Goal: Information Seeking & Learning: Compare options

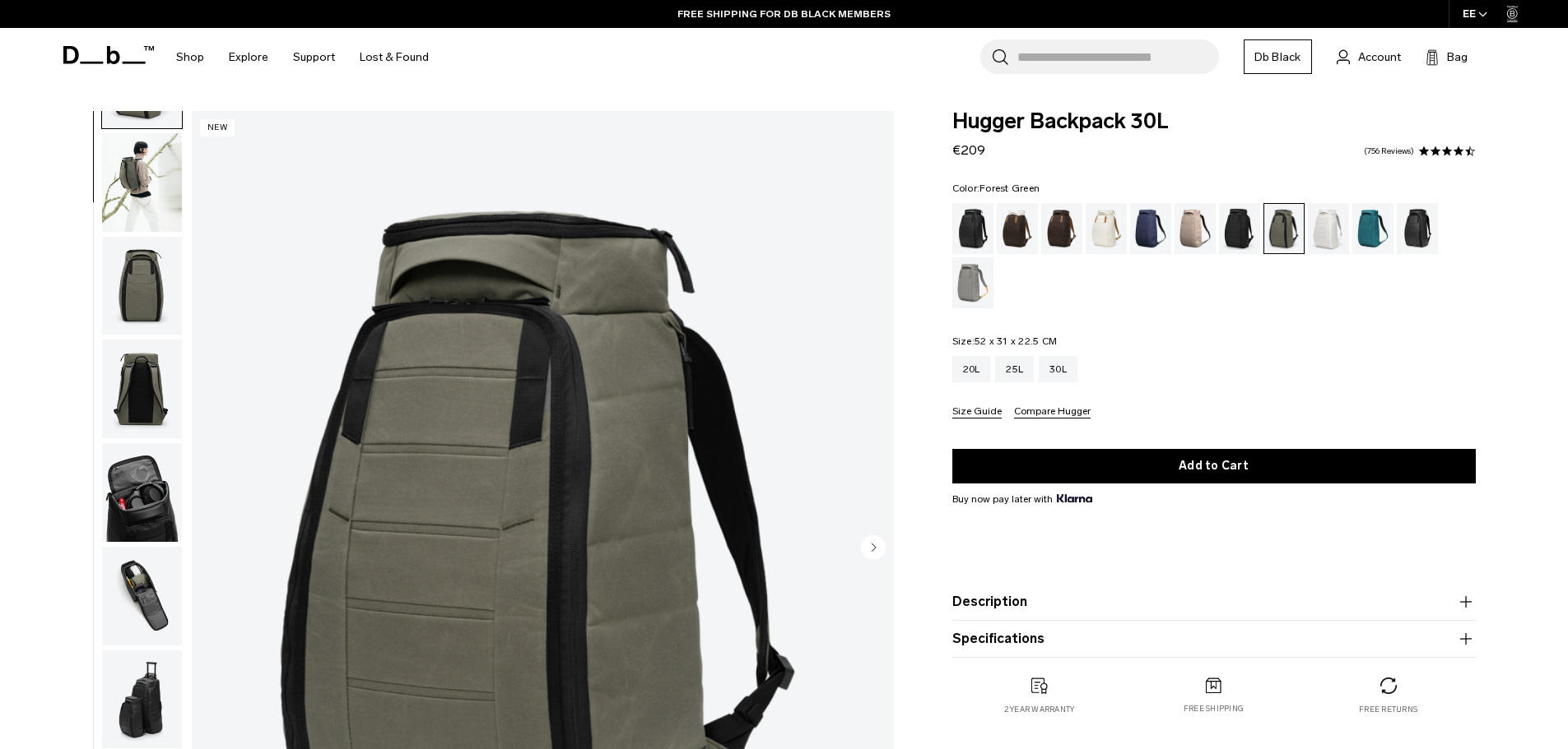
click at [163, 500] on img "button" at bounding box center [142, 492] width 80 height 99
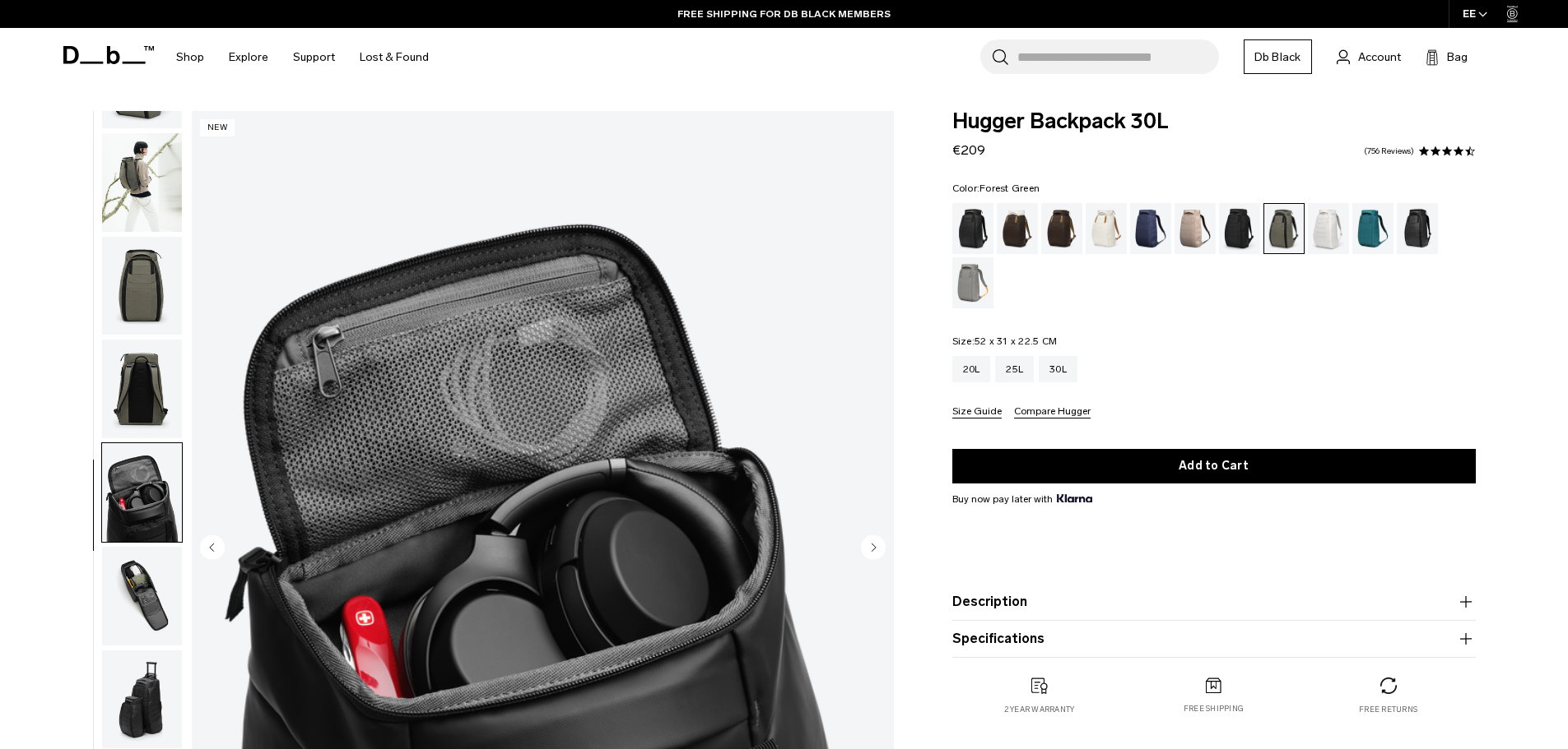
scroll to position [155, 0]
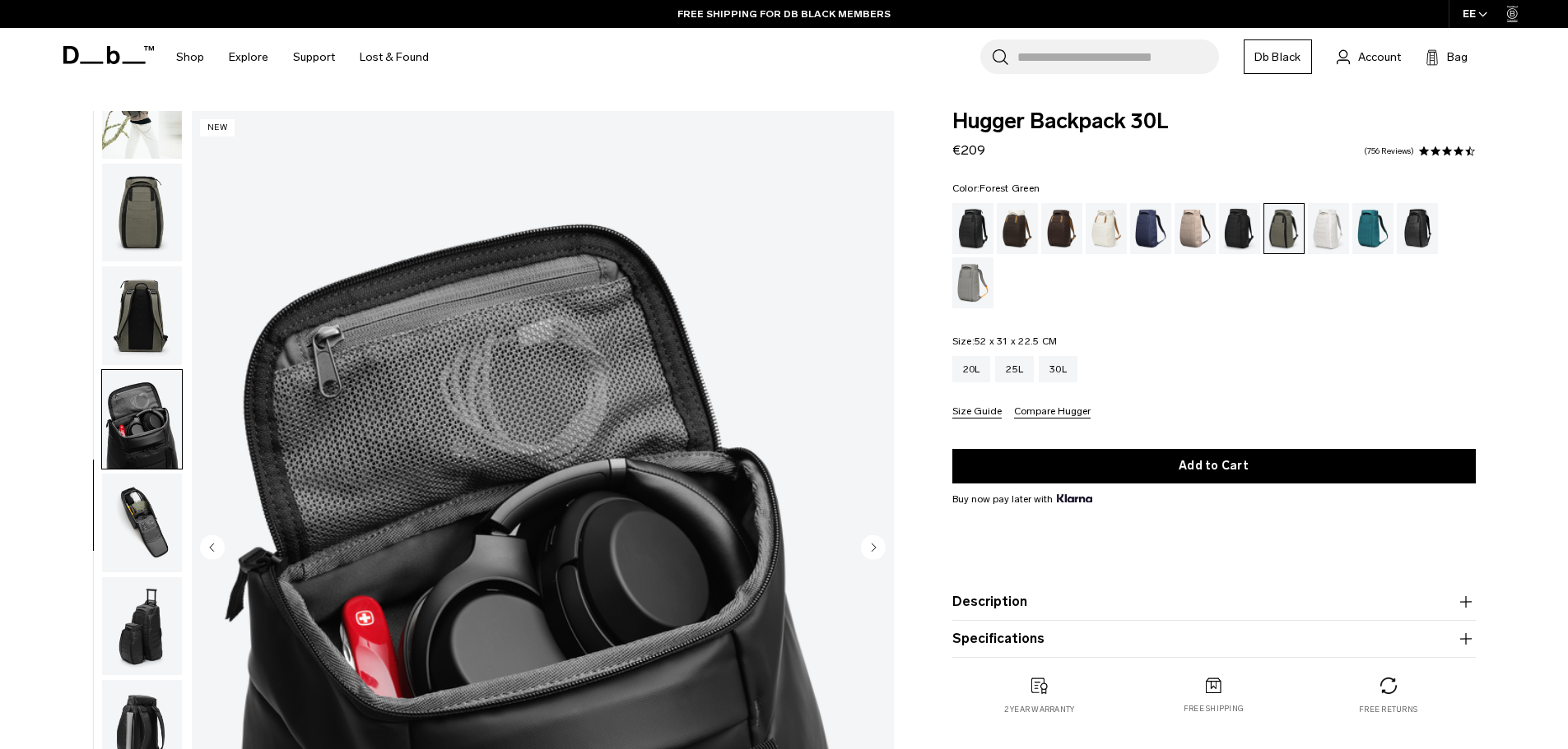
click at [154, 515] on img "button" at bounding box center [142, 523] width 80 height 99
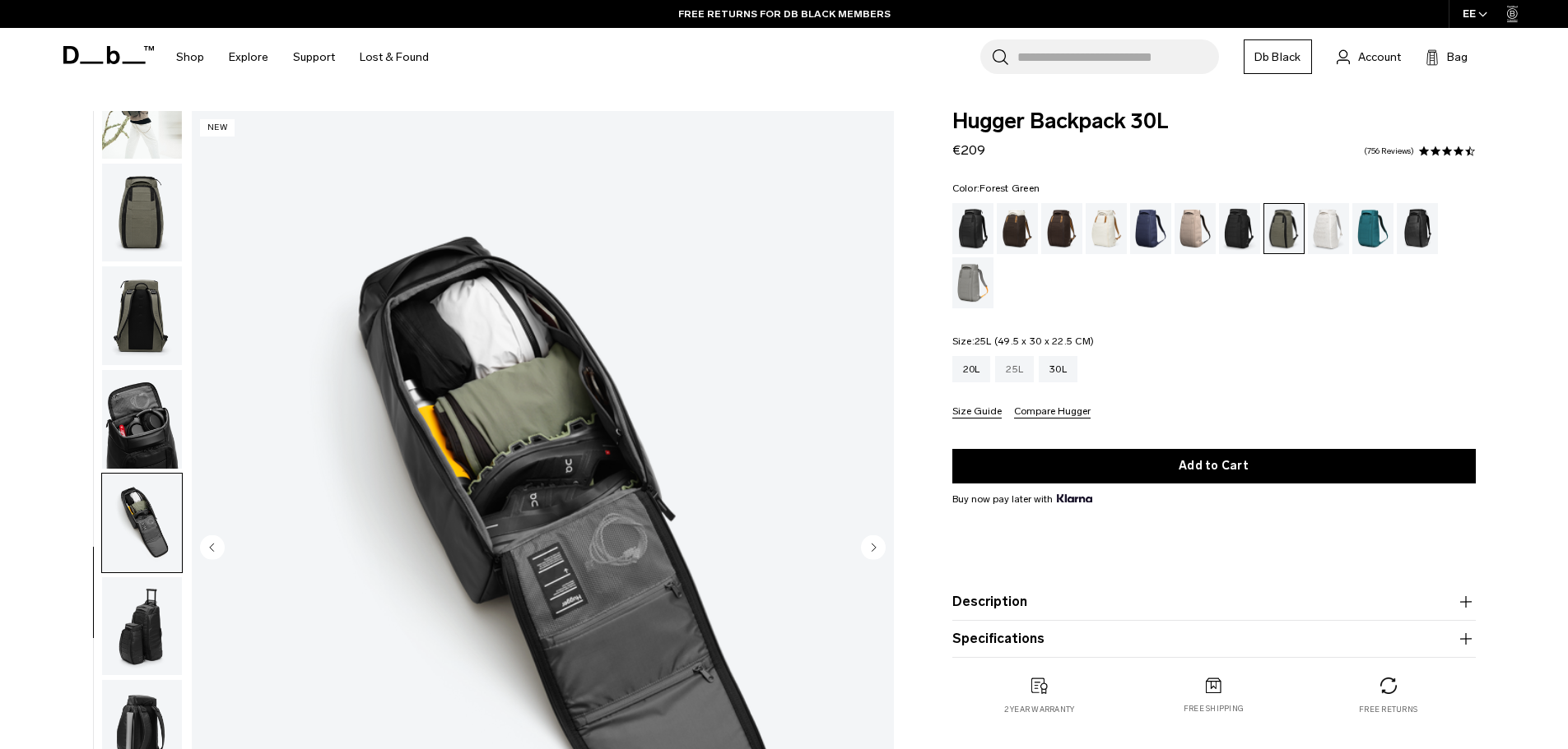
click at [1009, 370] on div "25L" at bounding box center [1014, 369] width 39 height 27
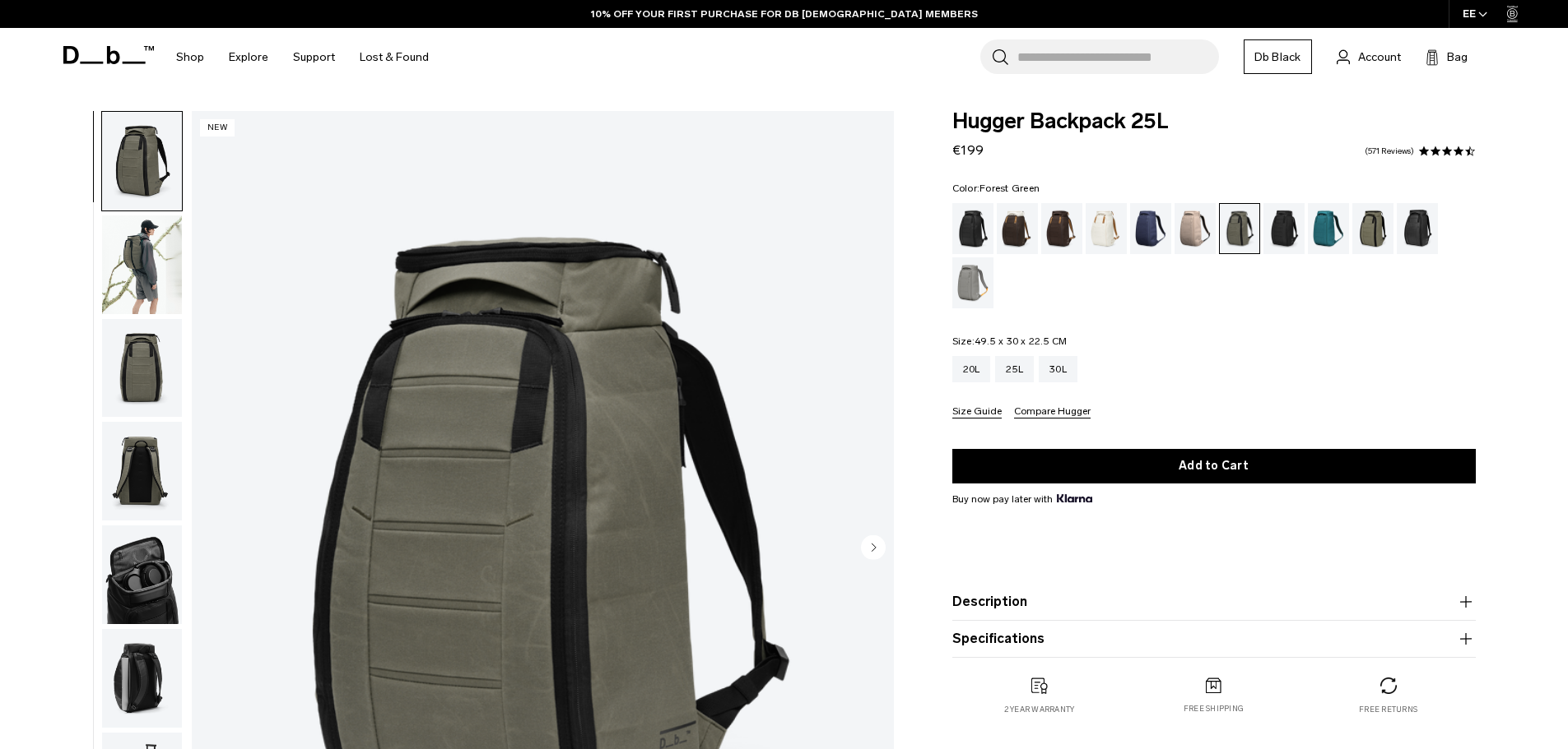
click at [156, 566] on img "button" at bounding box center [142, 574] width 80 height 99
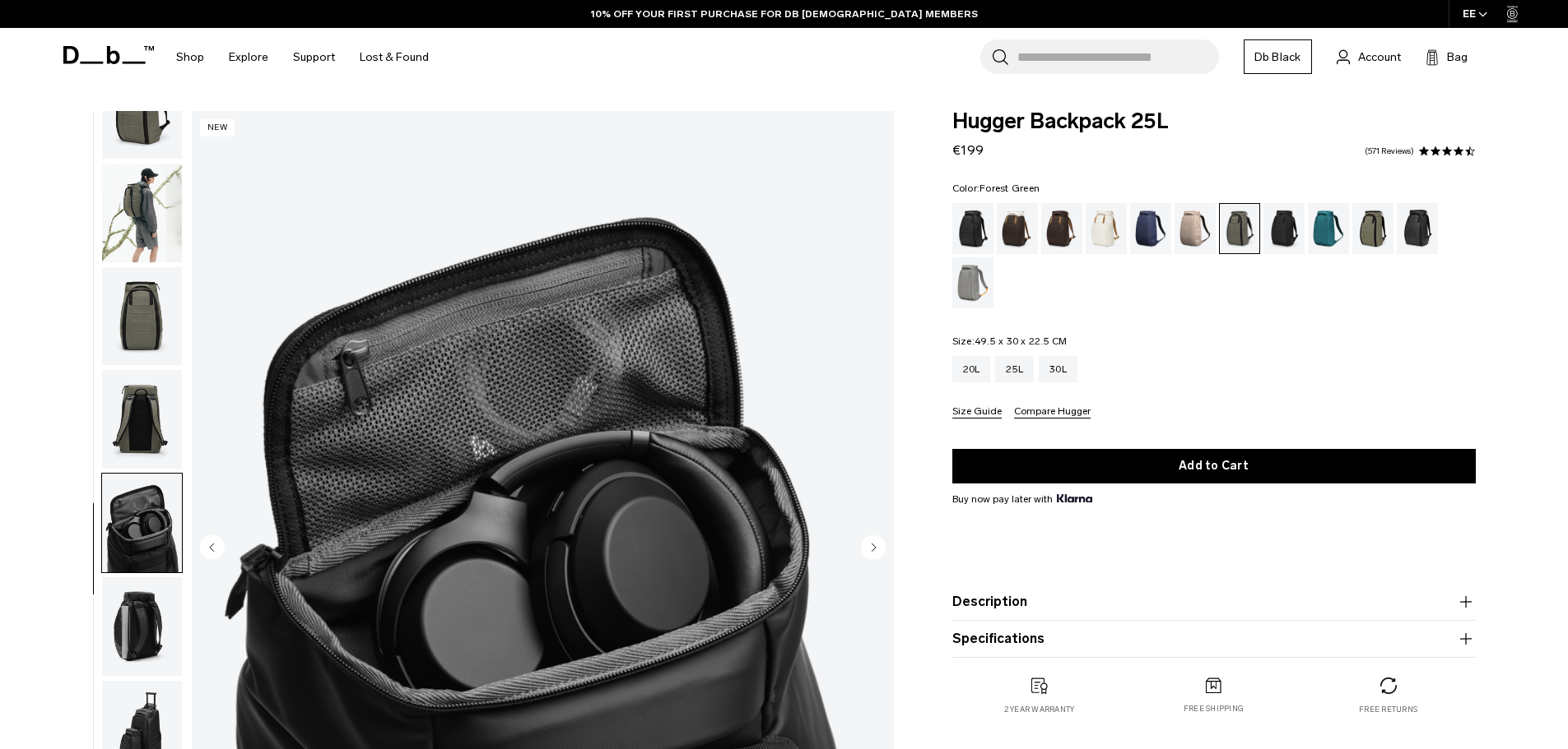
click at [143, 632] on img "button" at bounding box center [142, 627] width 80 height 99
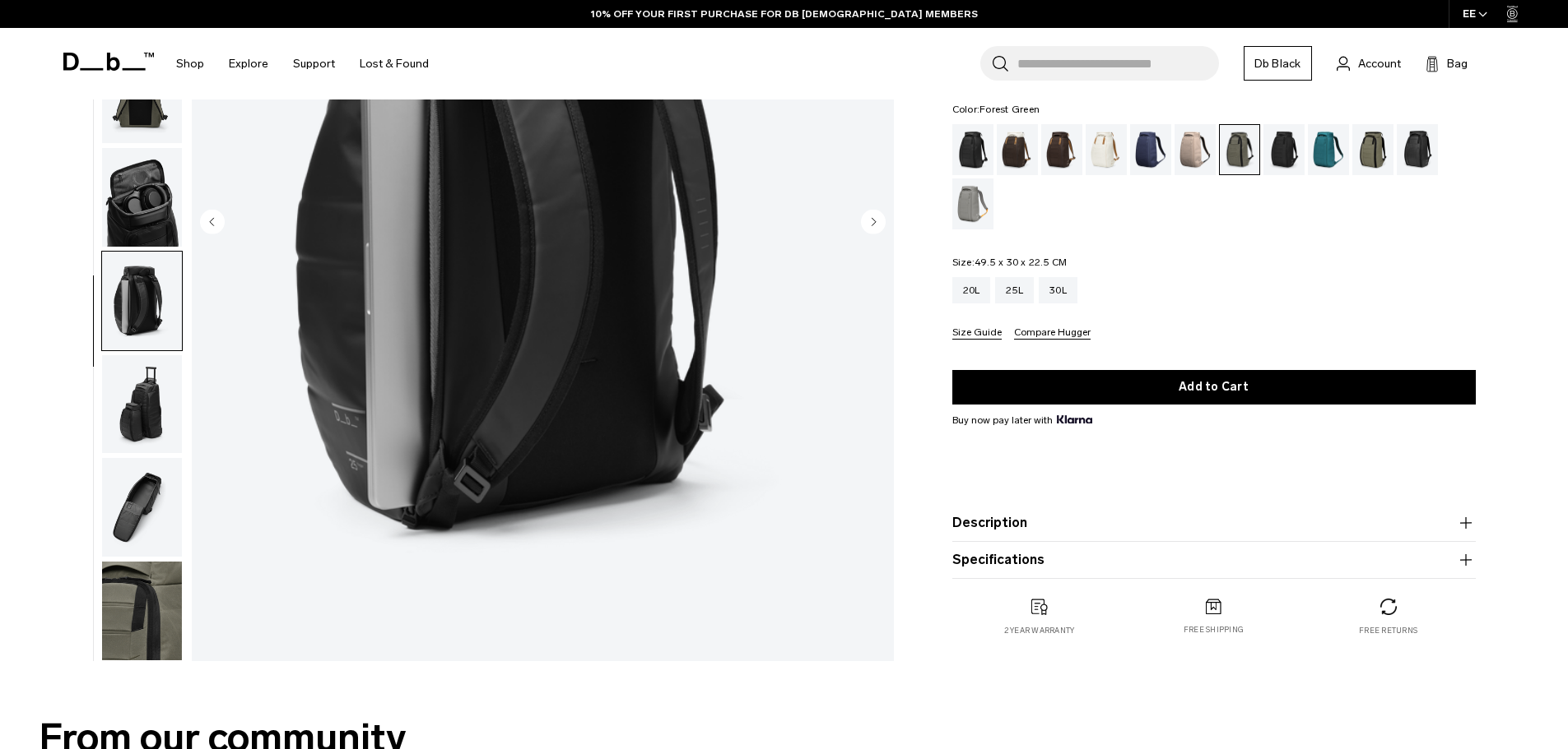
scroll to position [329, 0]
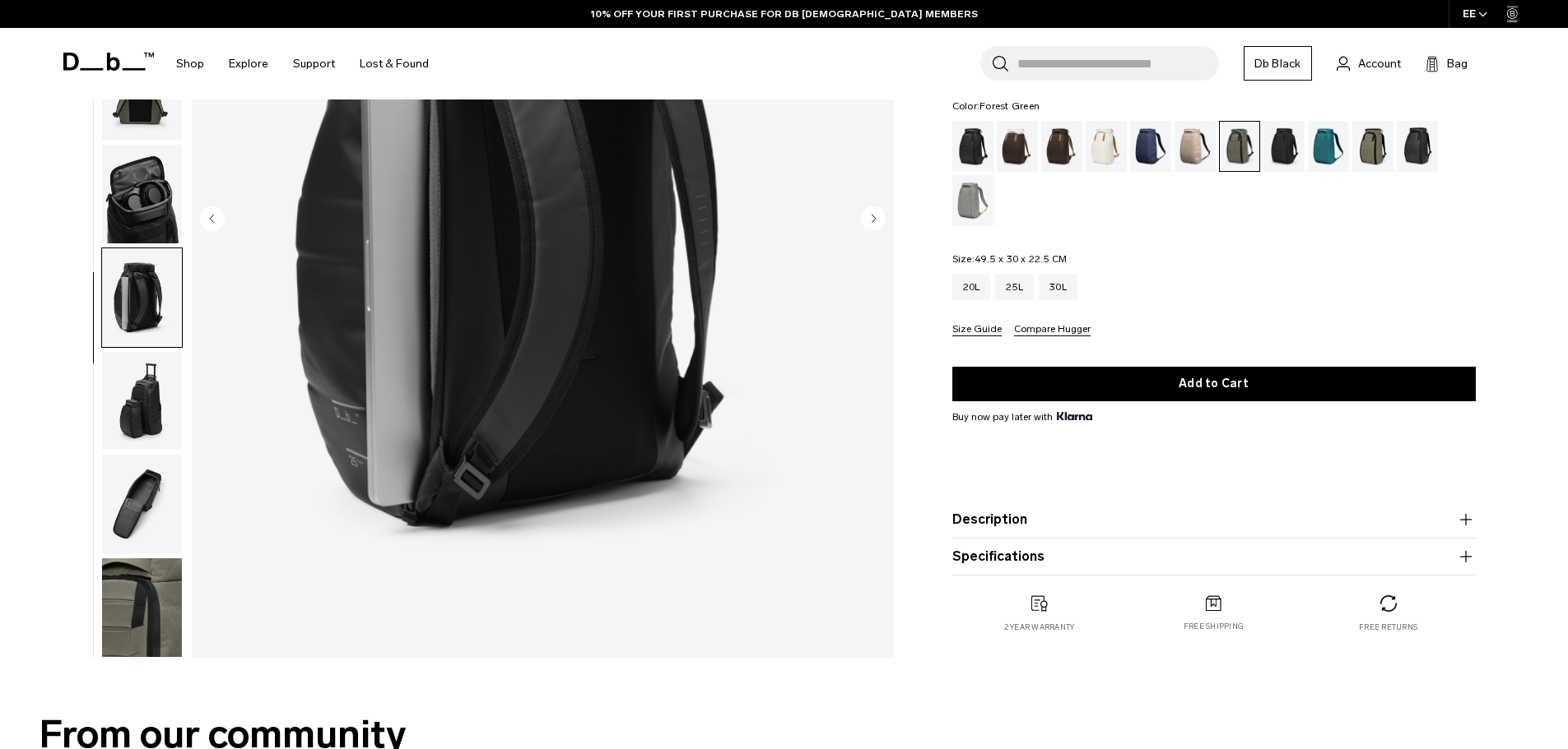
click at [146, 514] on img "button" at bounding box center [142, 504] width 80 height 99
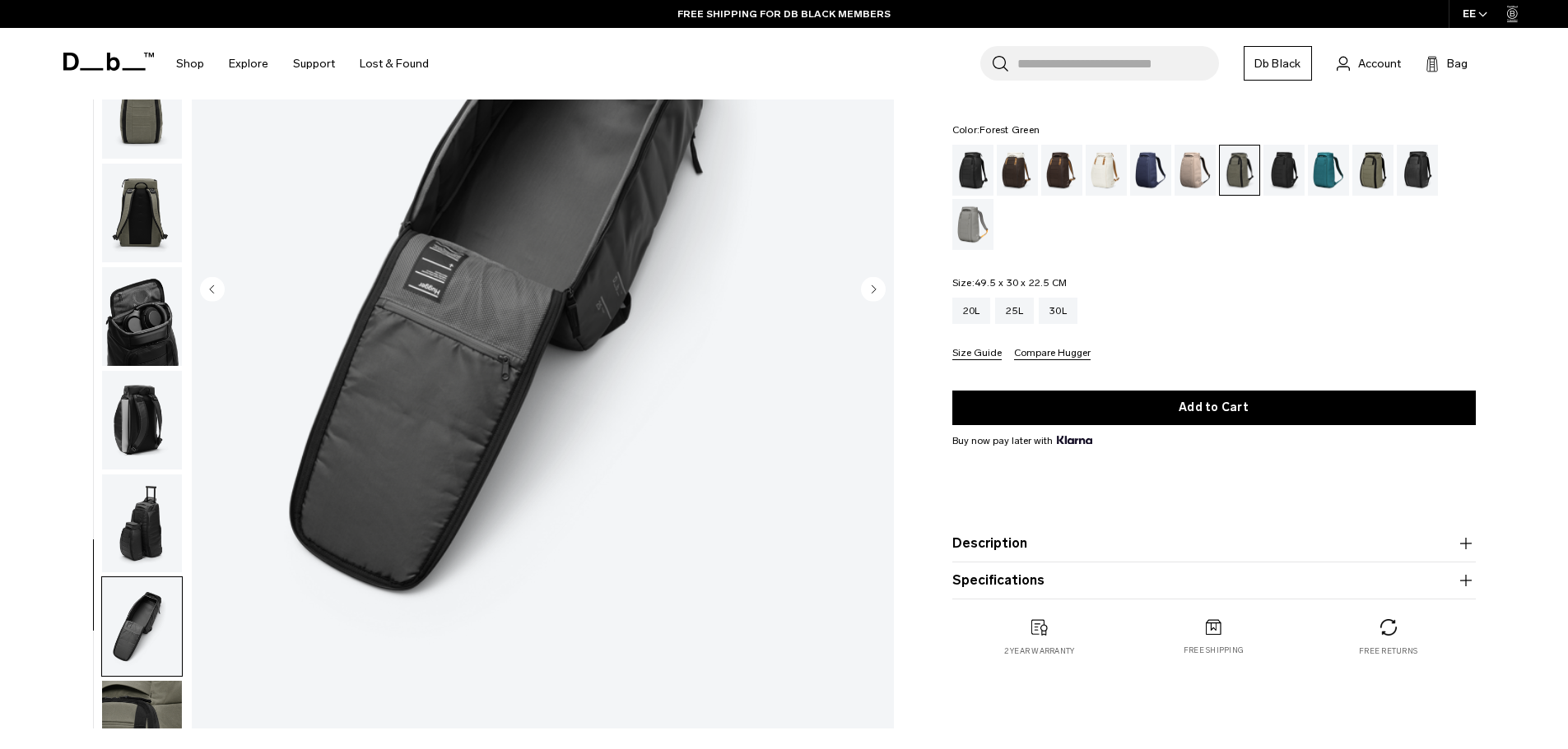
scroll to position [0, 0]
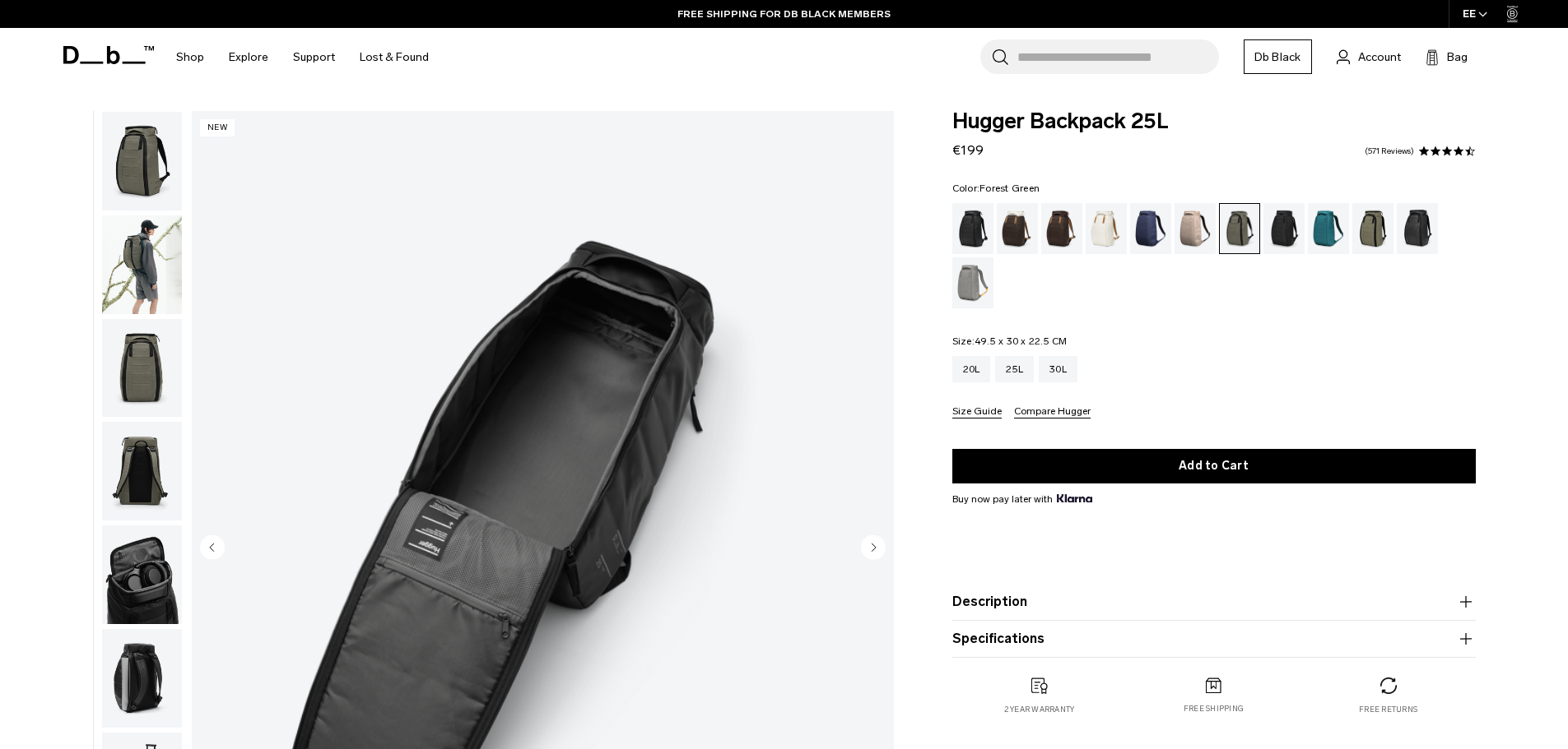
click at [138, 278] on img "button" at bounding box center [142, 264] width 80 height 99
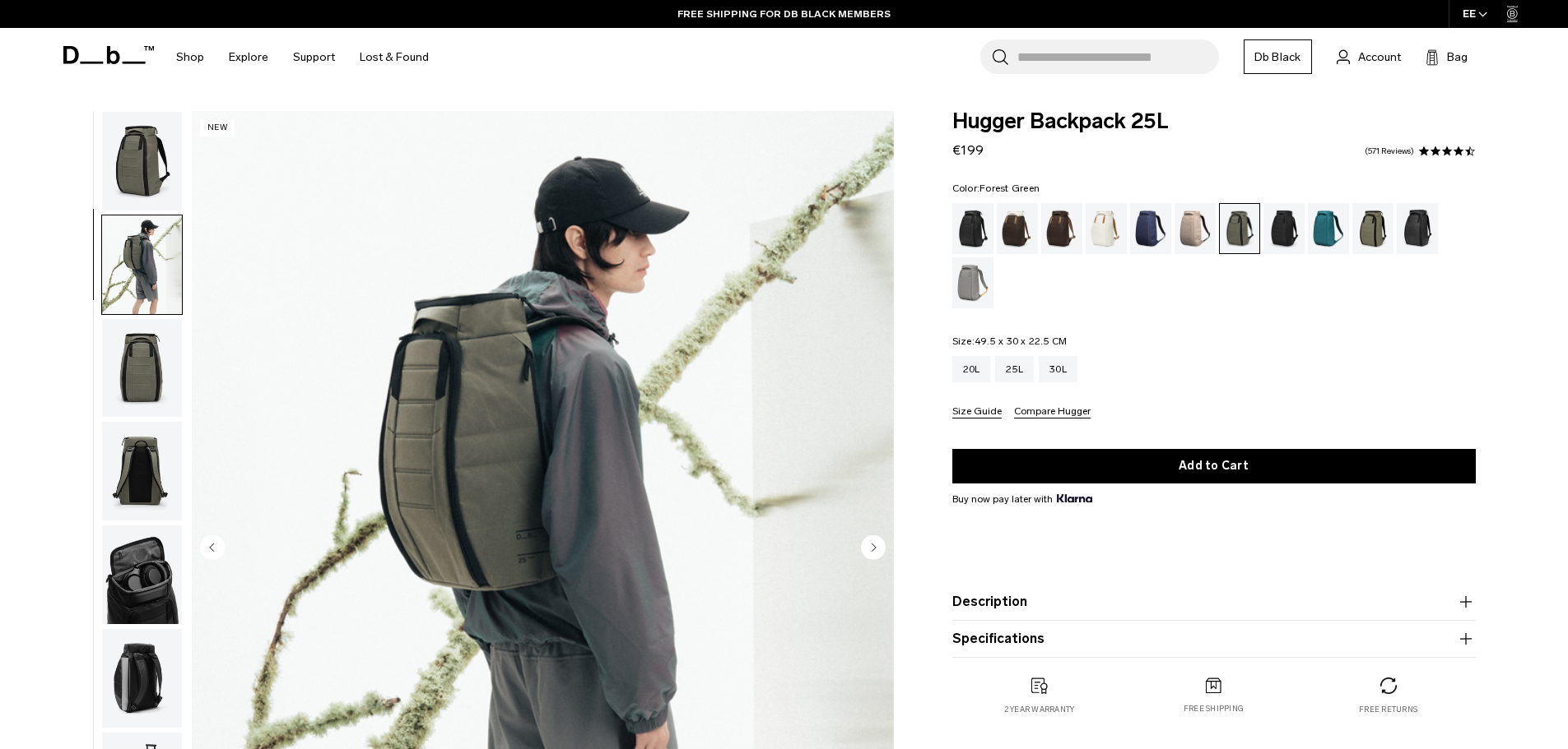
click at [117, 140] on img "button" at bounding box center [142, 161] width 80 height 99
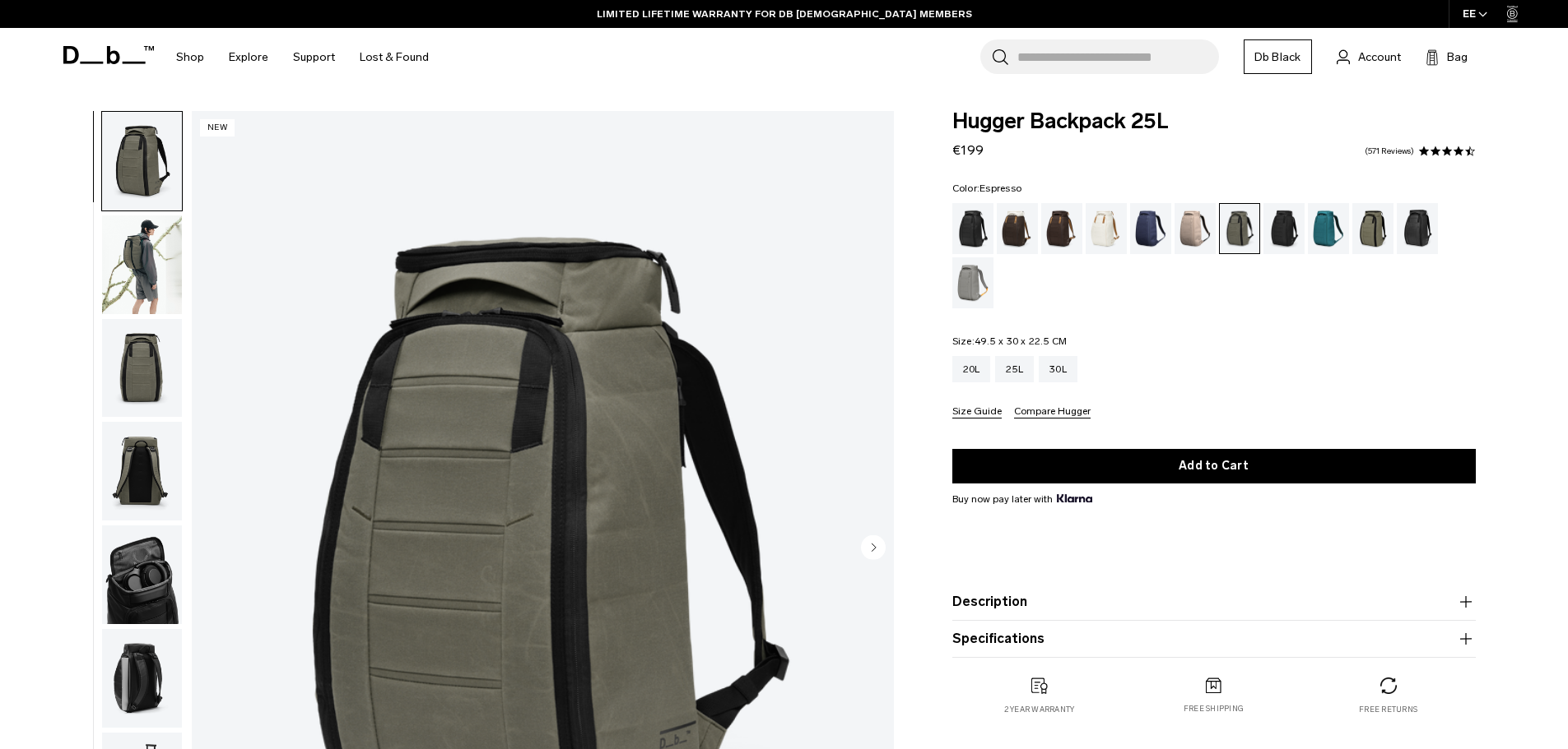
click at [1053, 236] on div "Espresso" at bounding box center [1062, 228] width 42 height 51
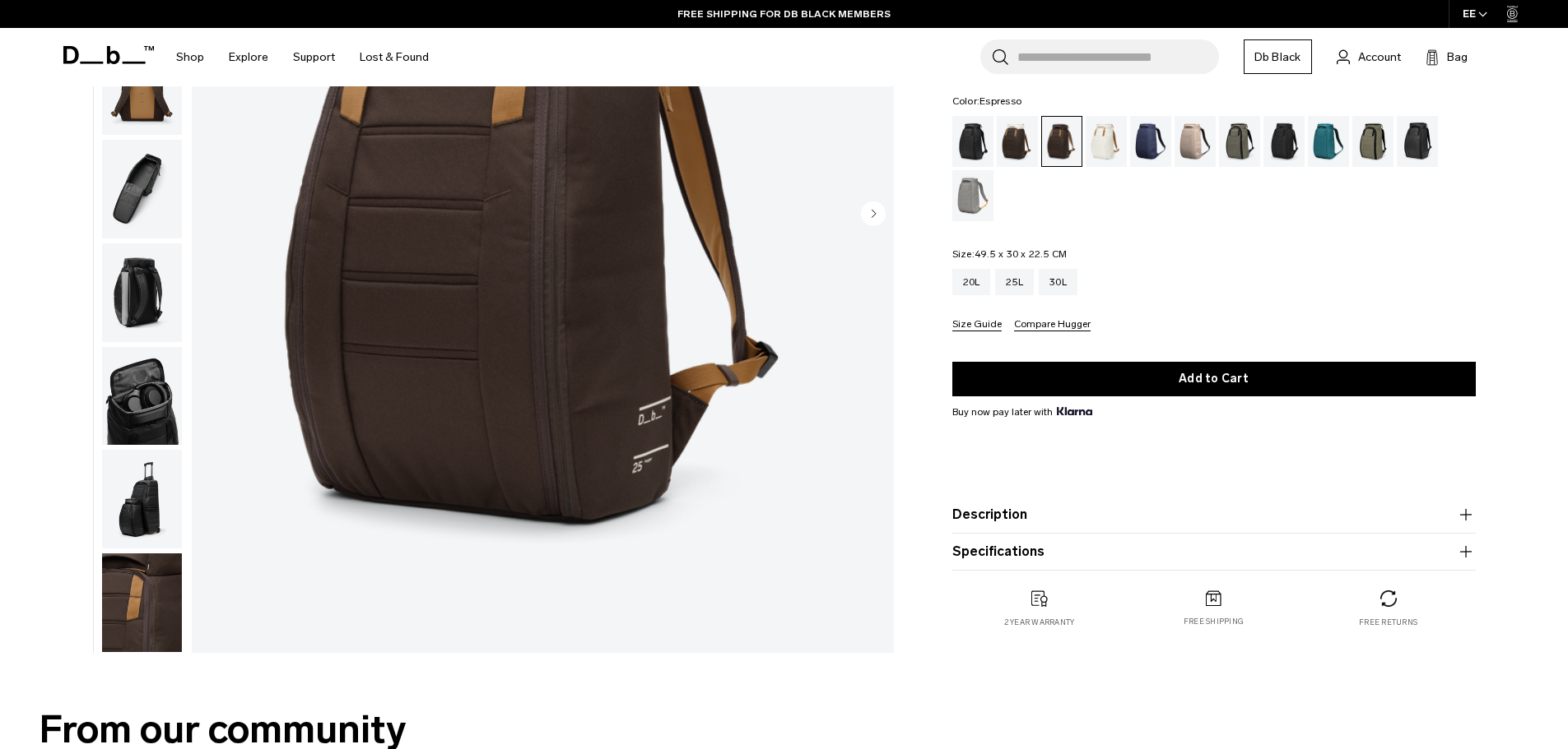
scroll to position [247, 0]
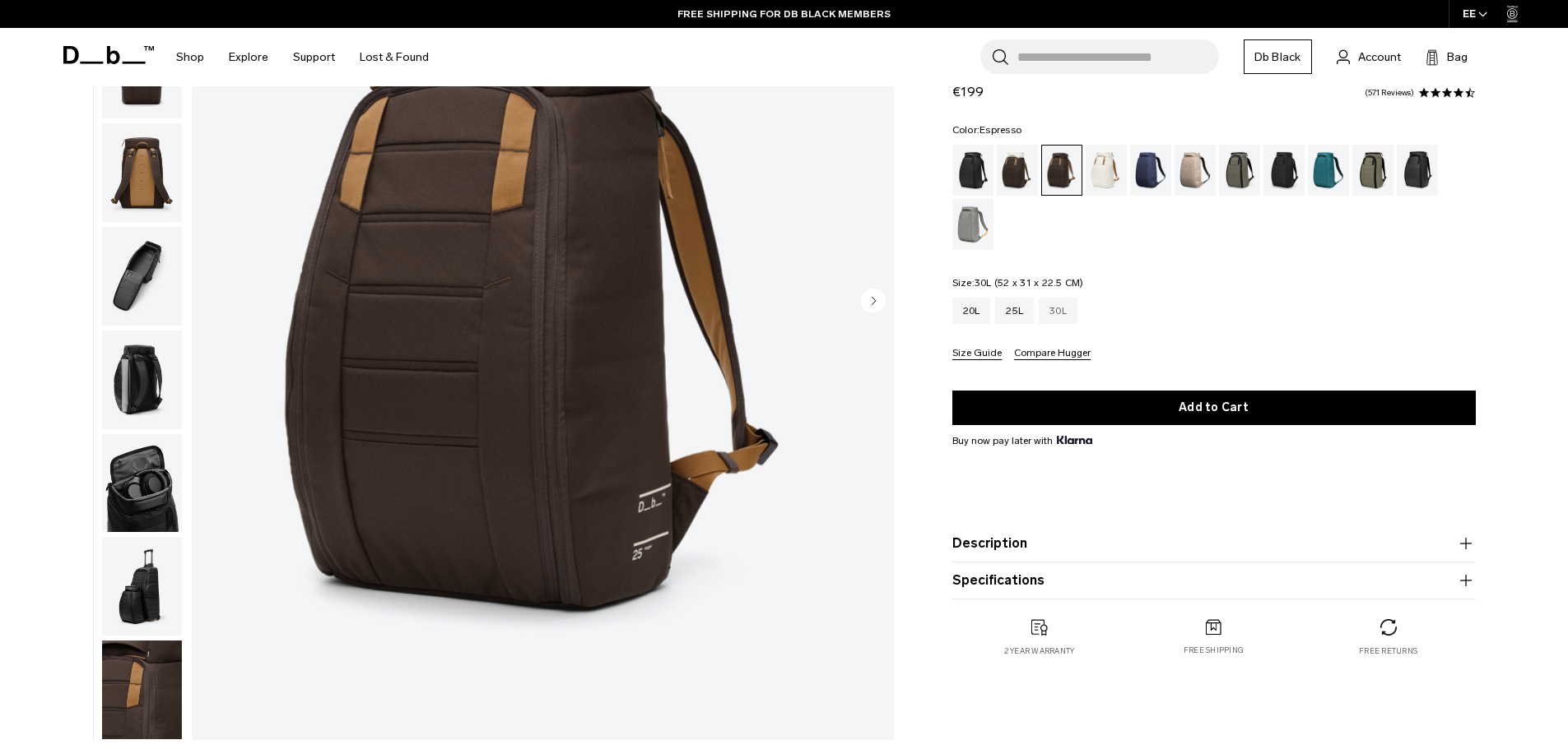
click at [1063, 311] on div "30L" at bounding box center [1058, 311] width 39 height 27
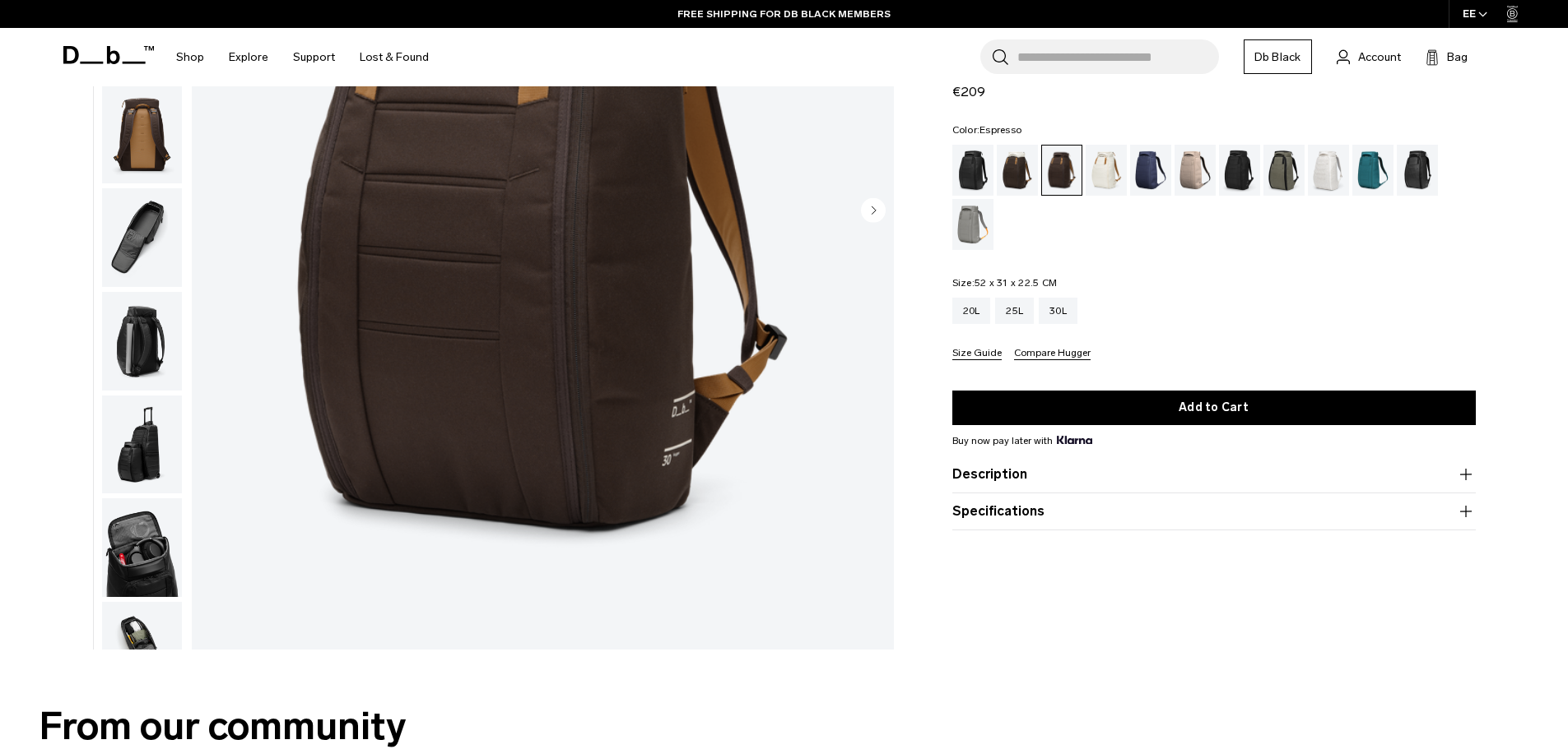
scroll to position [663, 0]
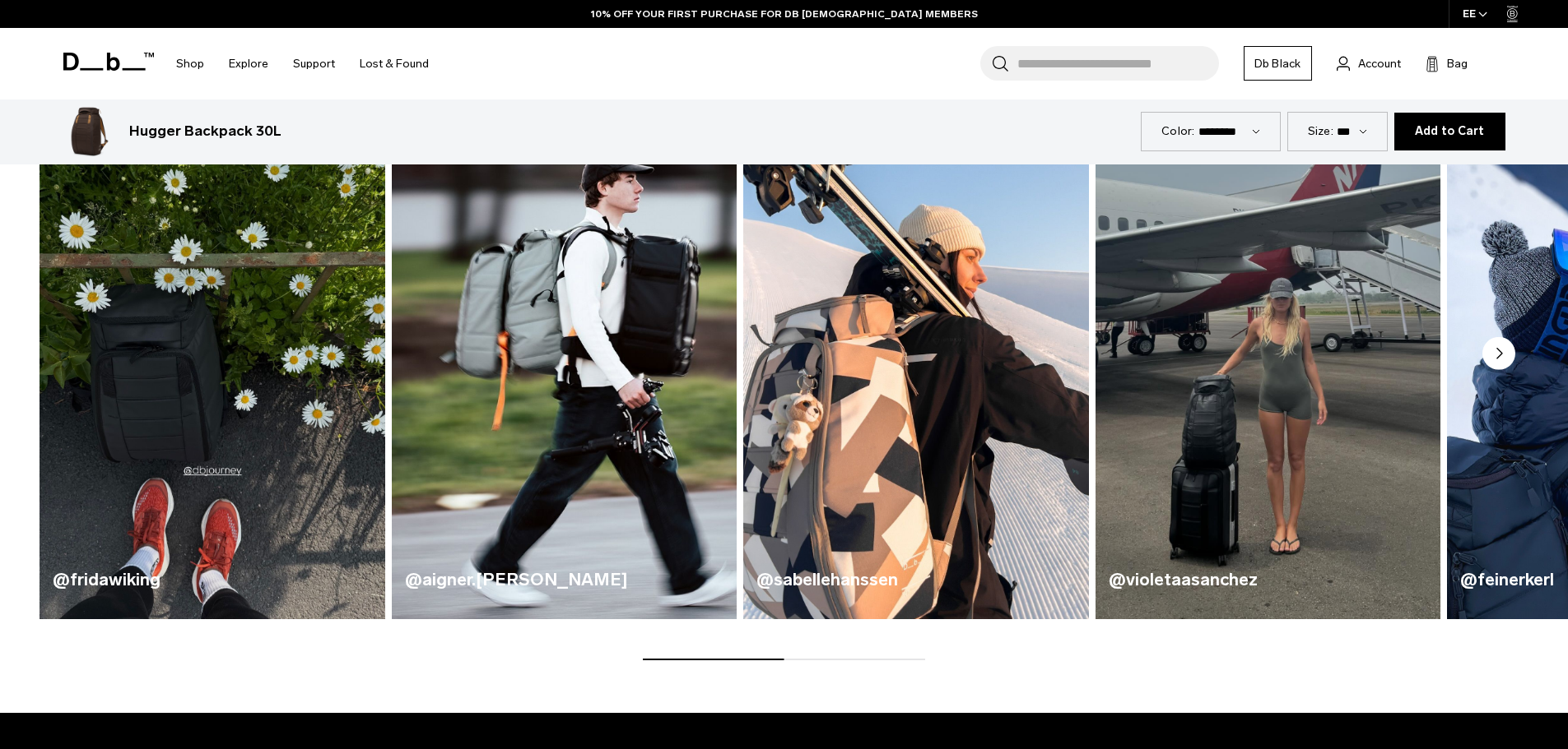
scroll to position [987, 0]
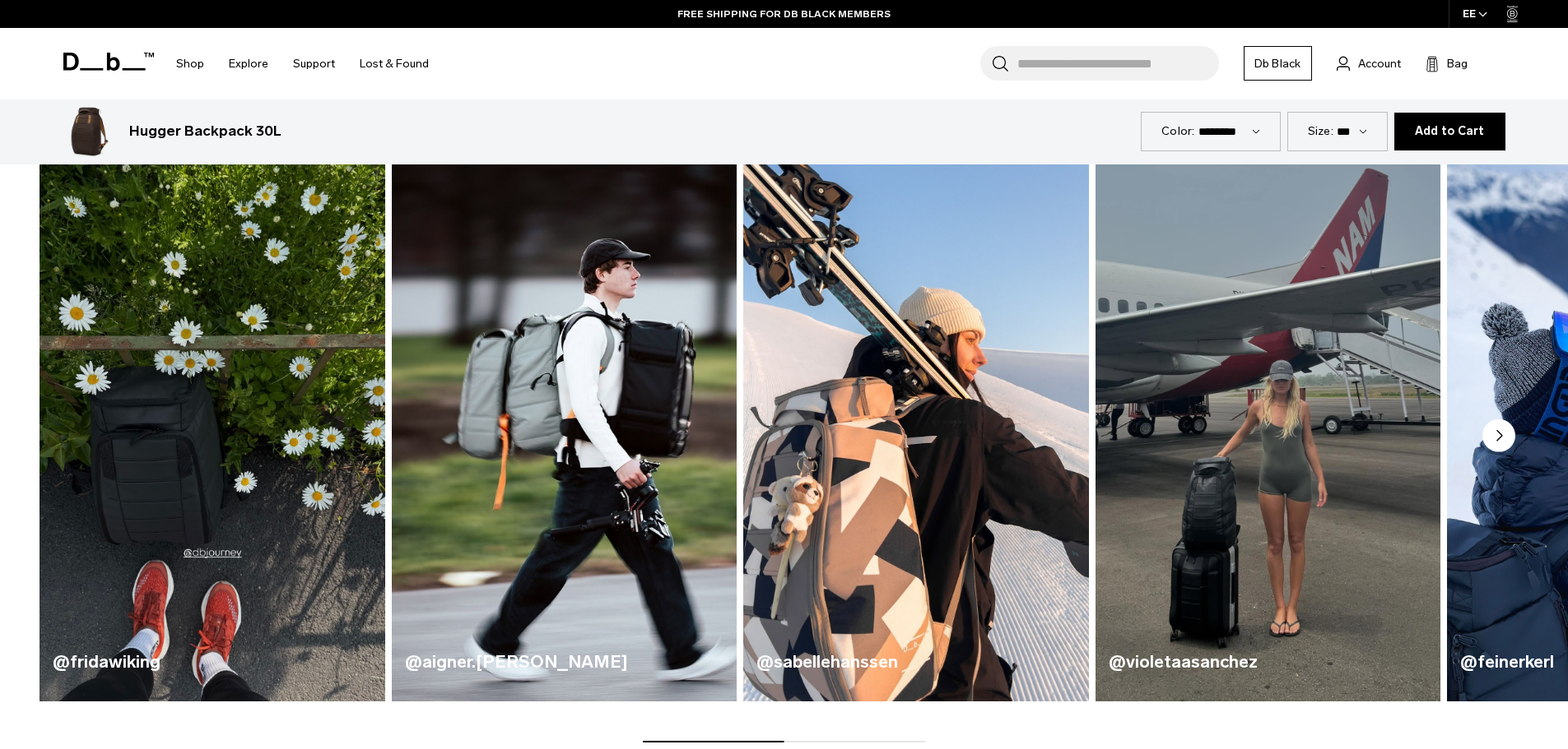
click at [1506, 436] on circle "Next slide" at bounding box center [1499, 436] width 33 height 33
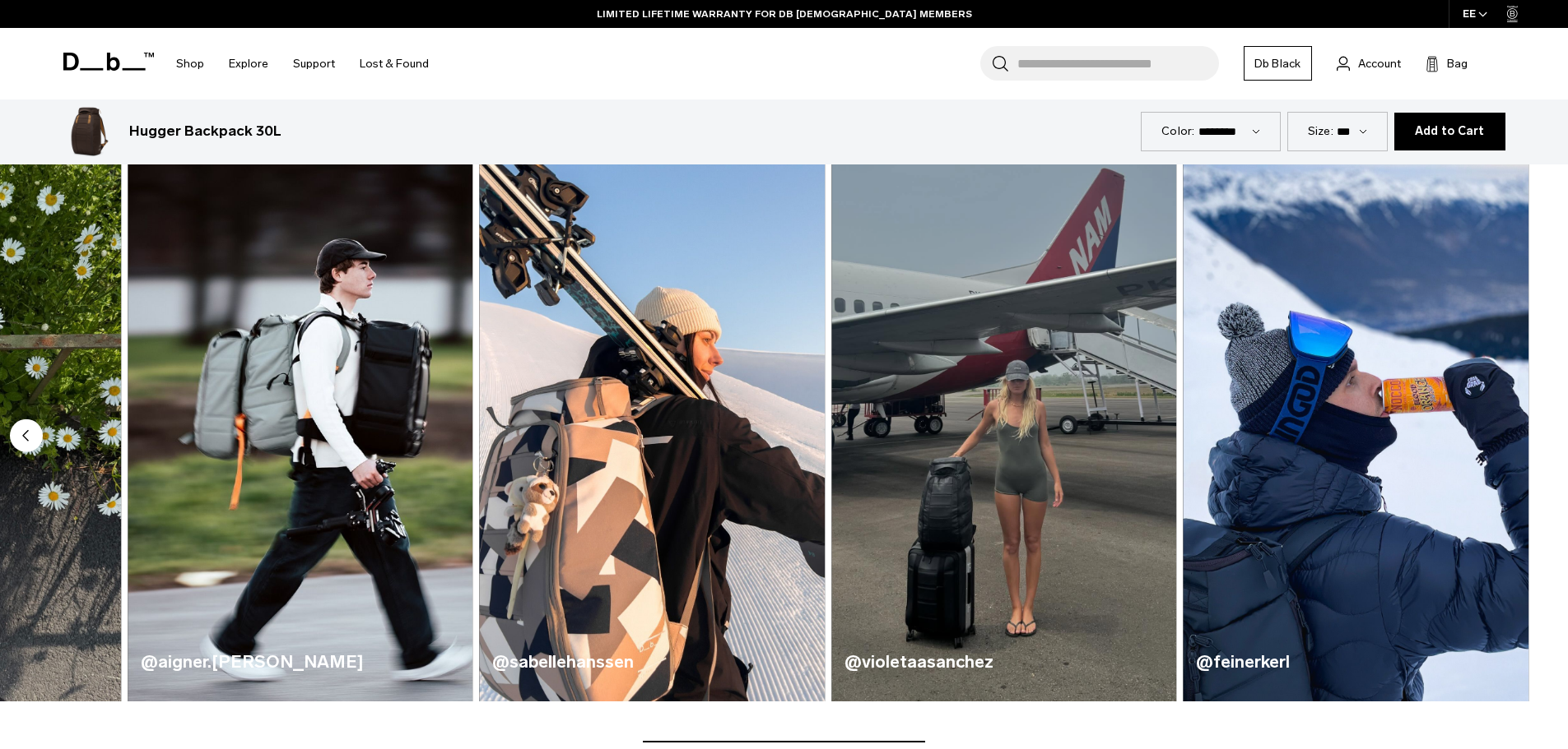
click at [32, 430] on circle "Previous slide" at bounding box center [27, 436] width 33 height 33
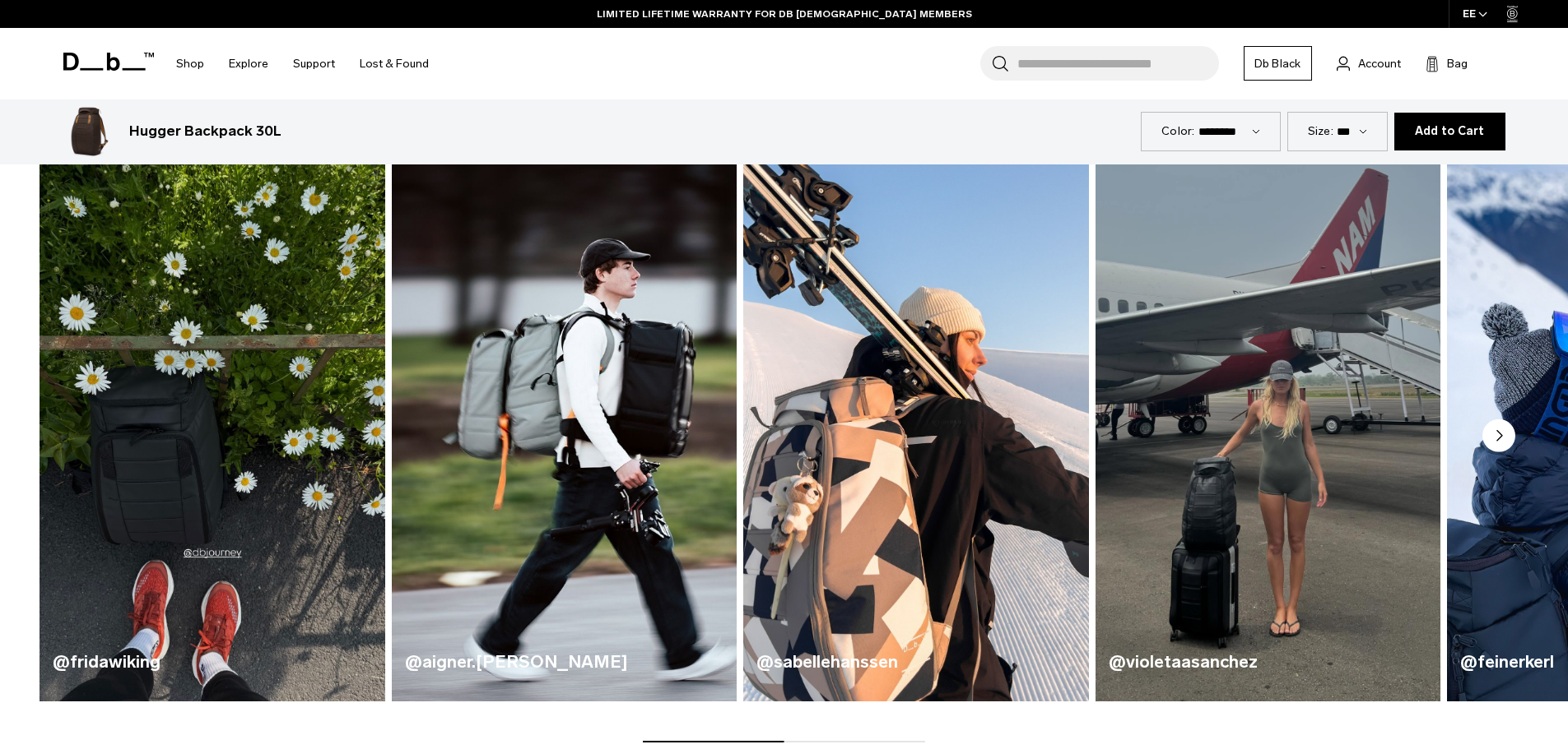
click at [32, 430] on div "@fridawiking @aigner.elias @sabellehanssen @violetaasanchez @feinerkerl" at bounding box center [784, 437] width 1568 height 610
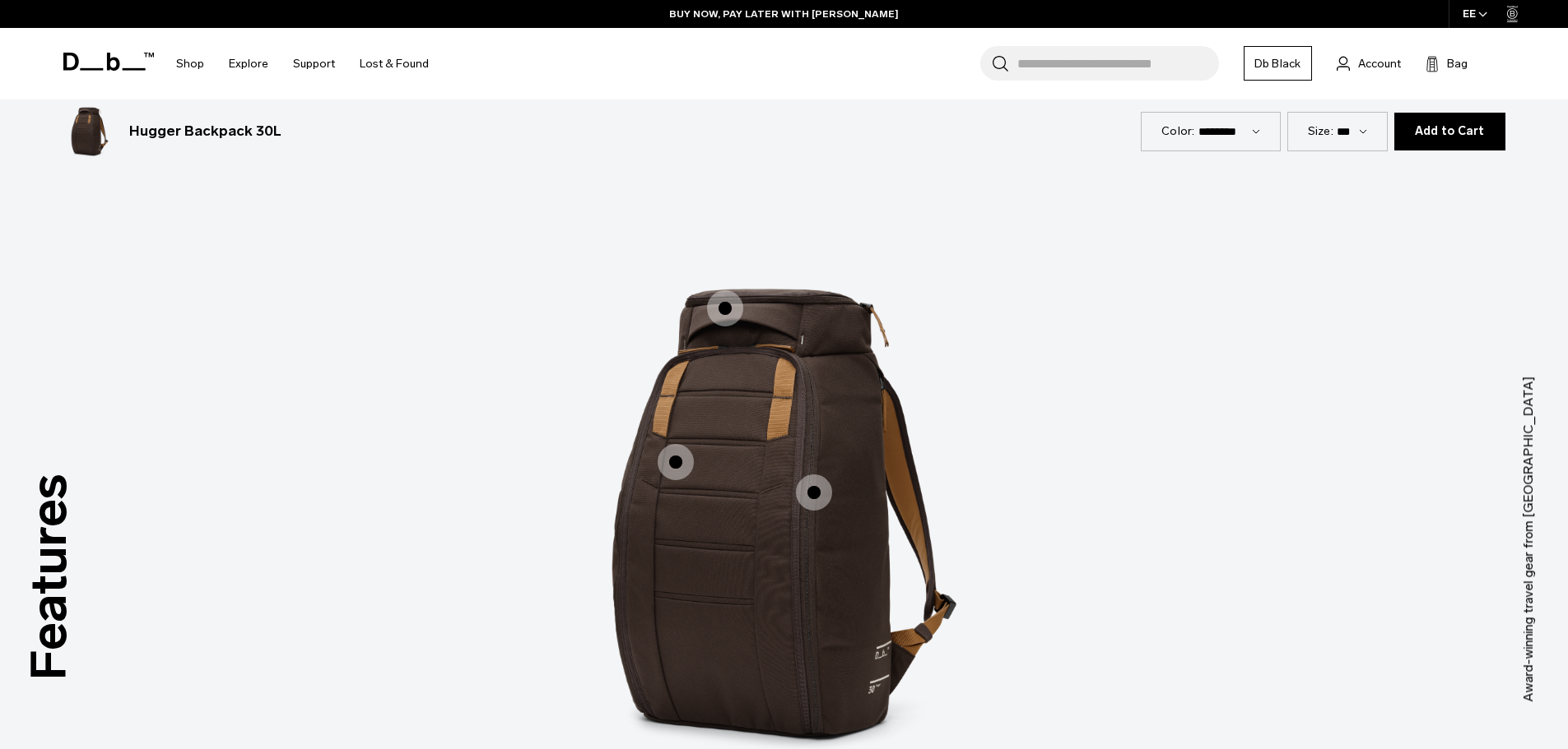
scroll to position [2221, 0]
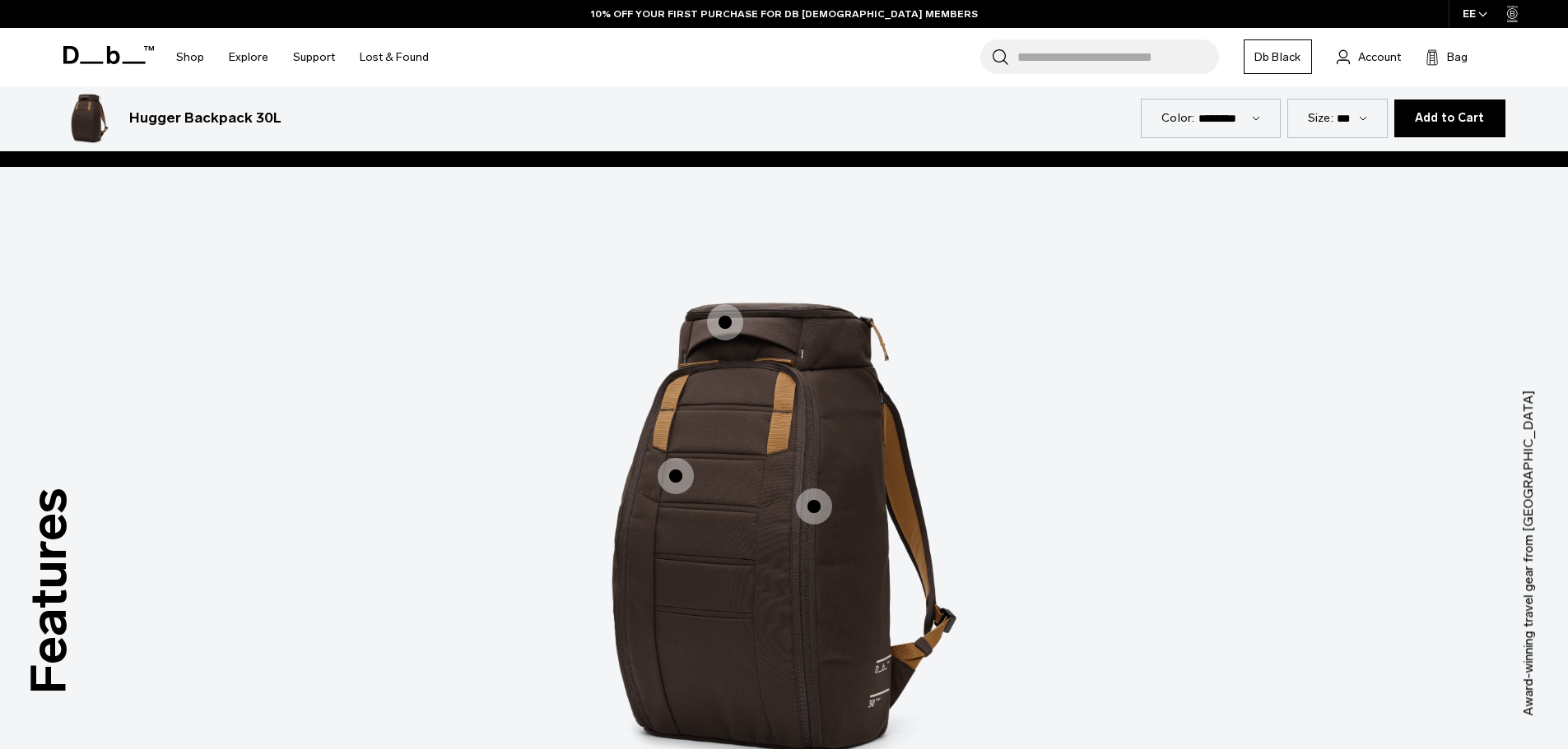
click at [720, 319] on span "1 / 3" at bounding box center [725, 323] width 37 height 37
click at [725, 325] on span "1 / 3" at bounding box center [725, 323] width 37 height 37
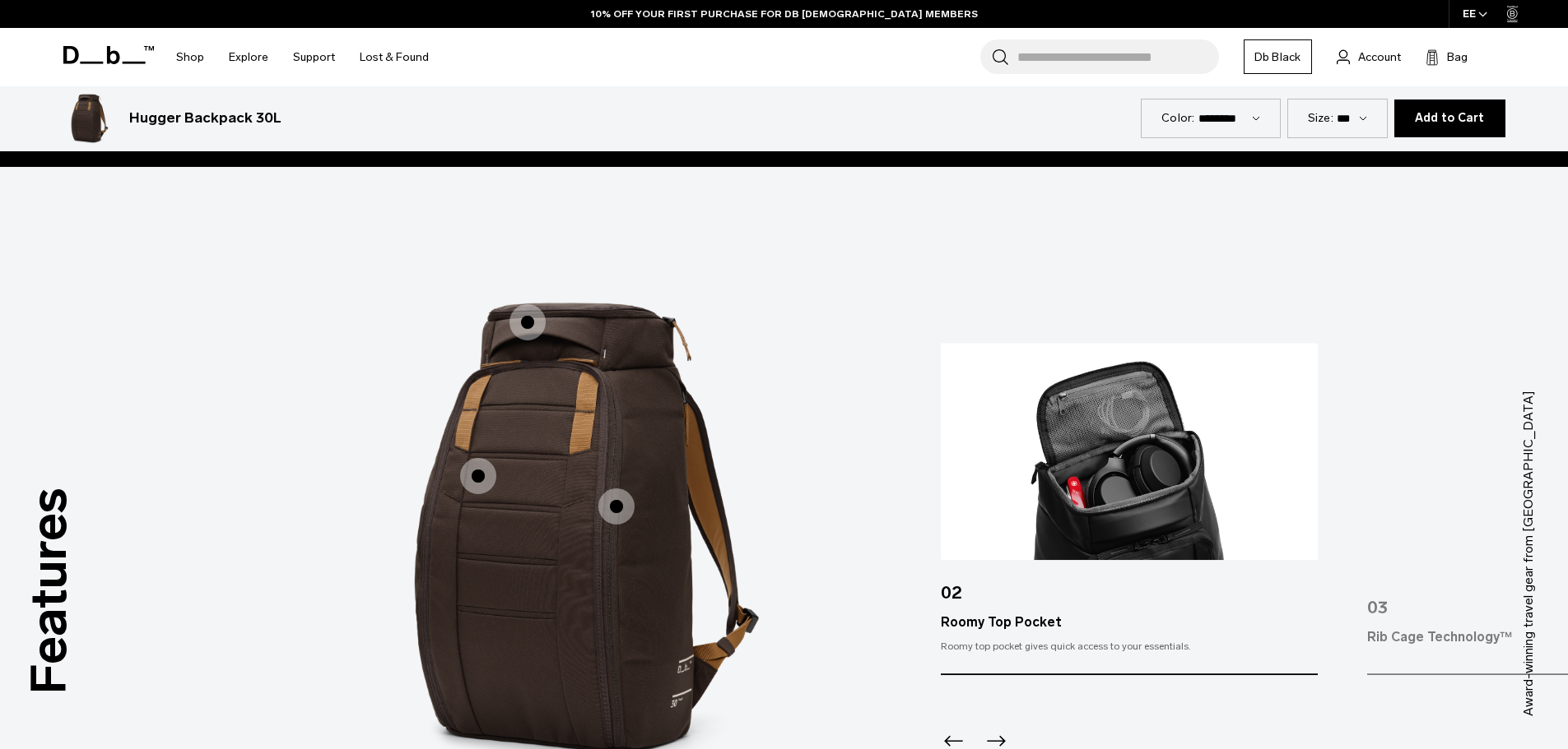
click at [612, 509] on span "1 / 3" at bounding box center [616, 507] width 37 height 37
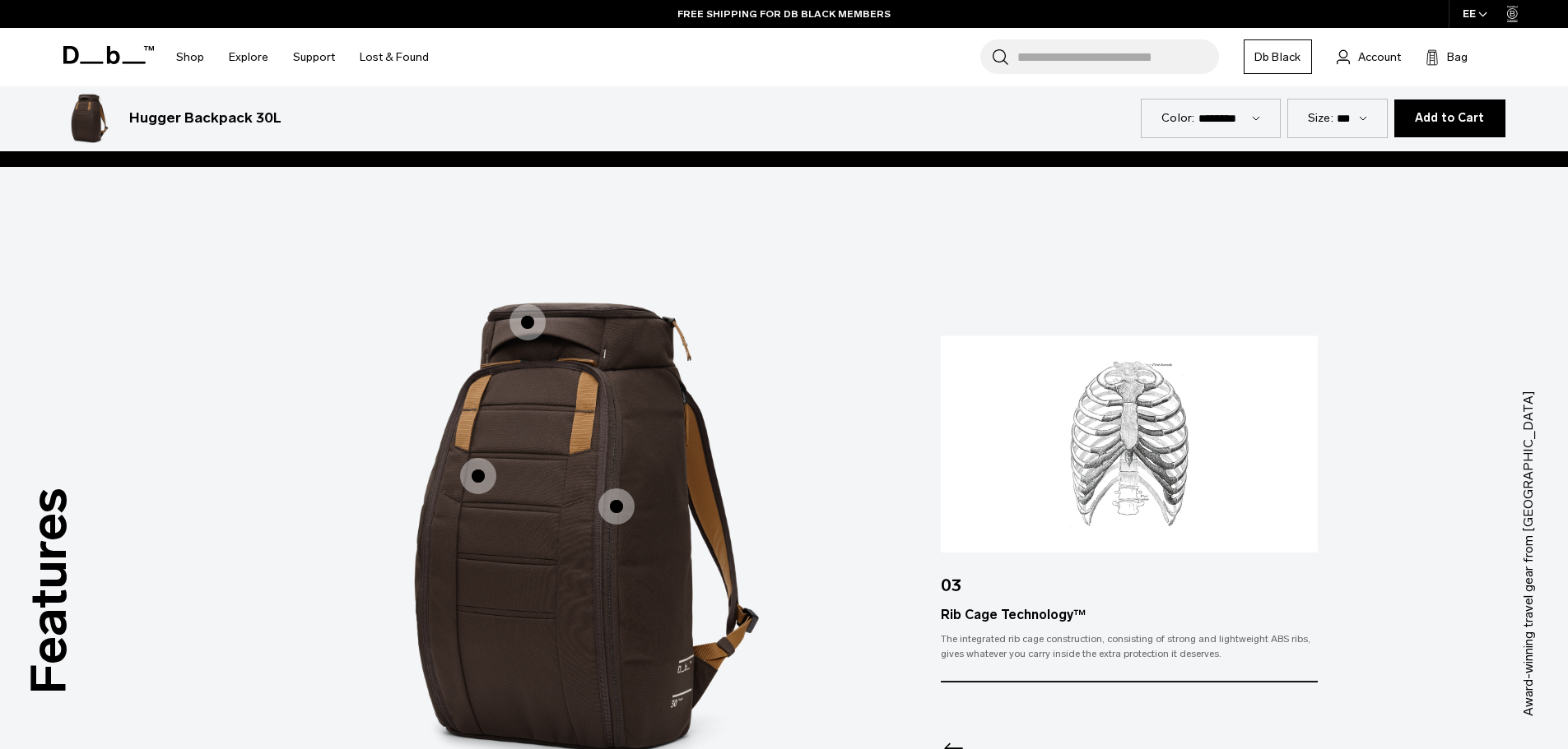
click at [474, 475] on span "1 / 3" at bounding box center [478, 476] width 37 height 37
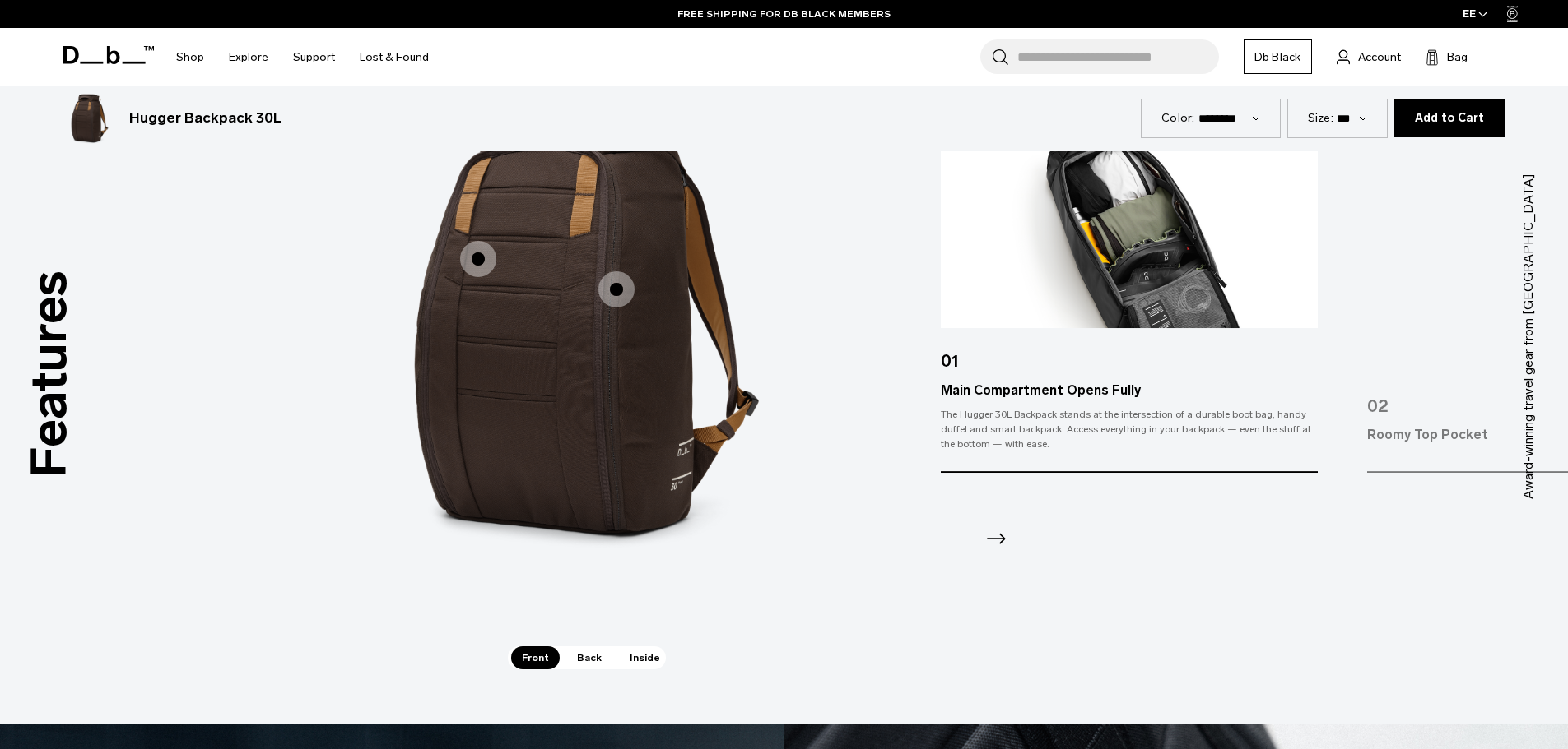
scroll to position [2714, 0]
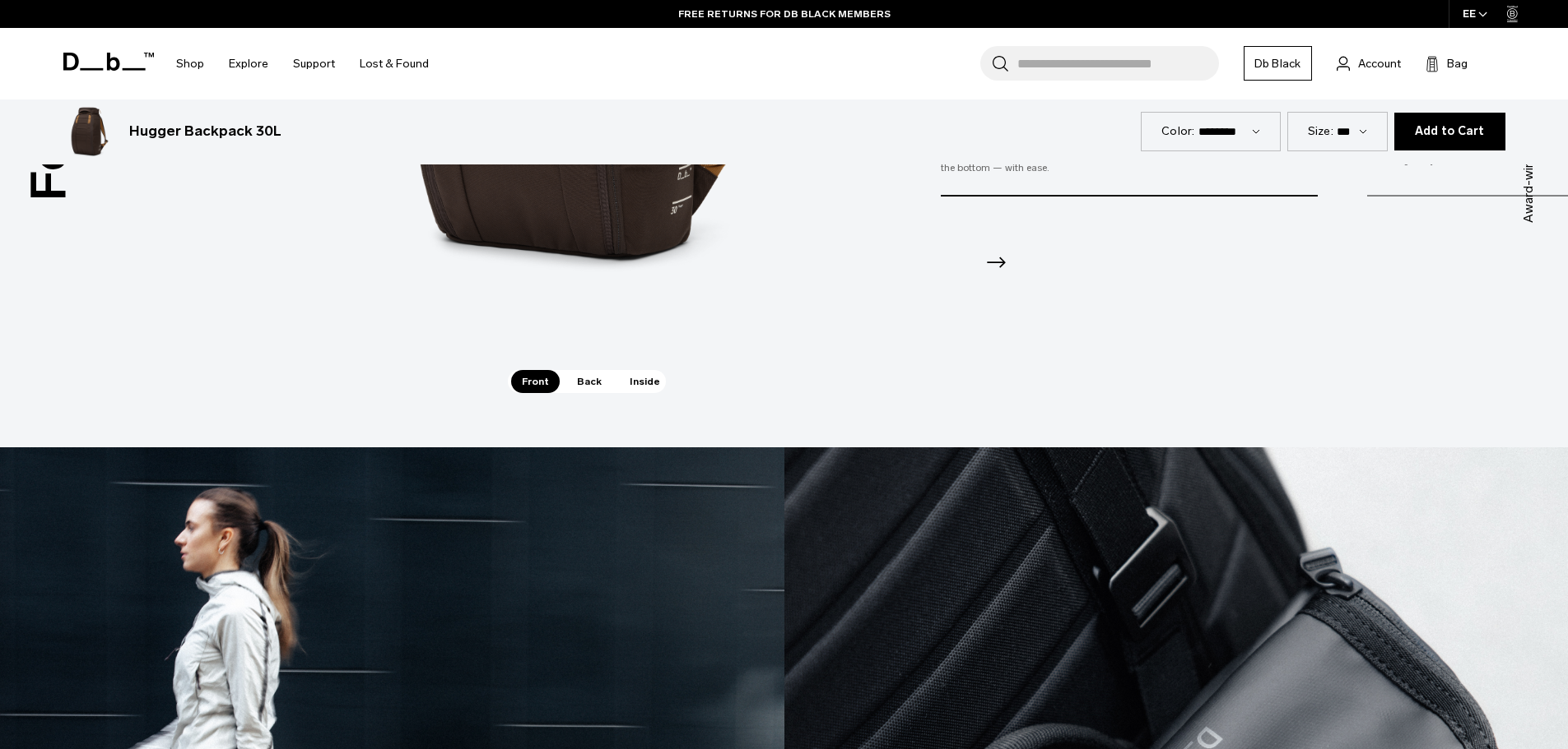
click at [585, 384] on span "Back" at bounding box center [589, 382] width 46 height 23
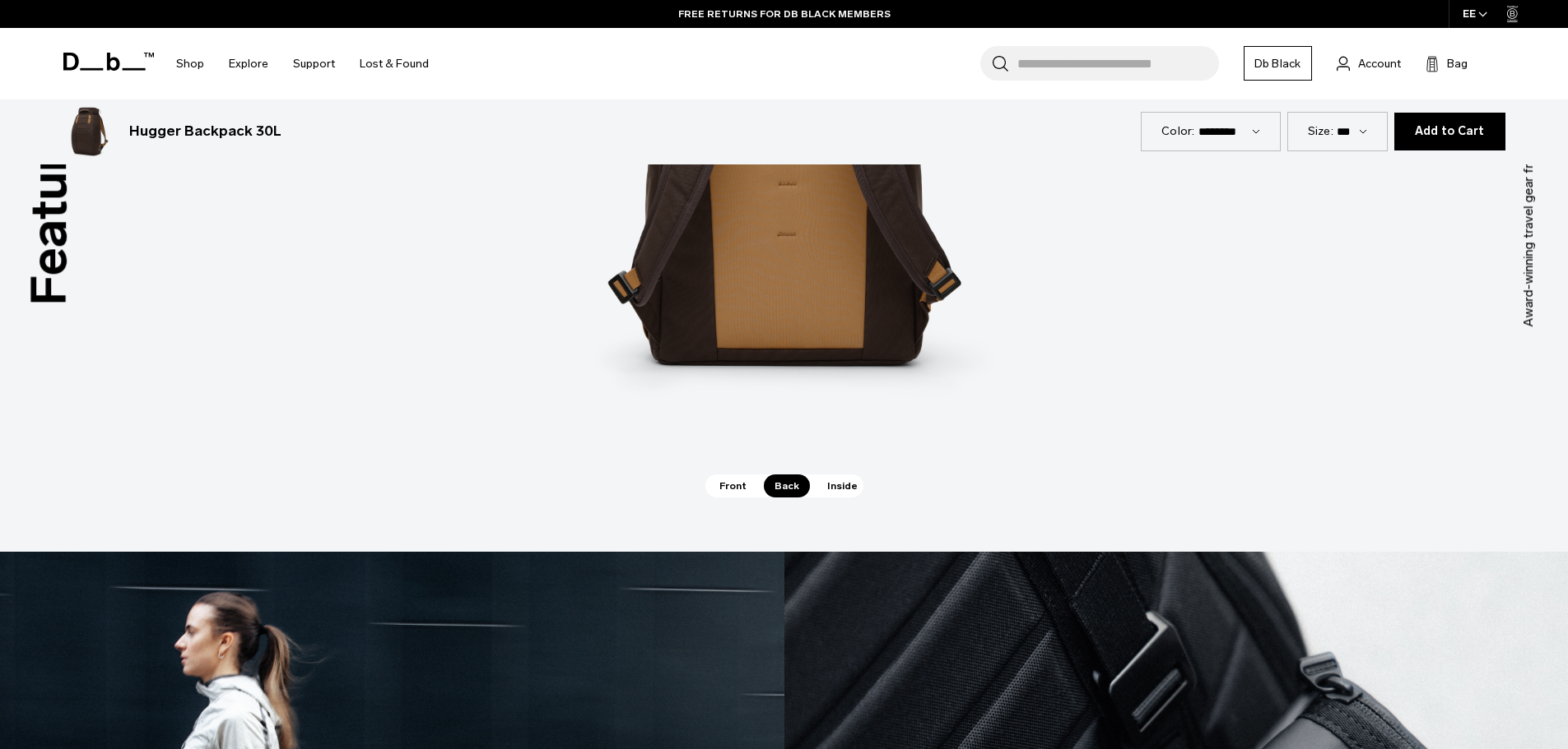
scroll to position [2632, 0]
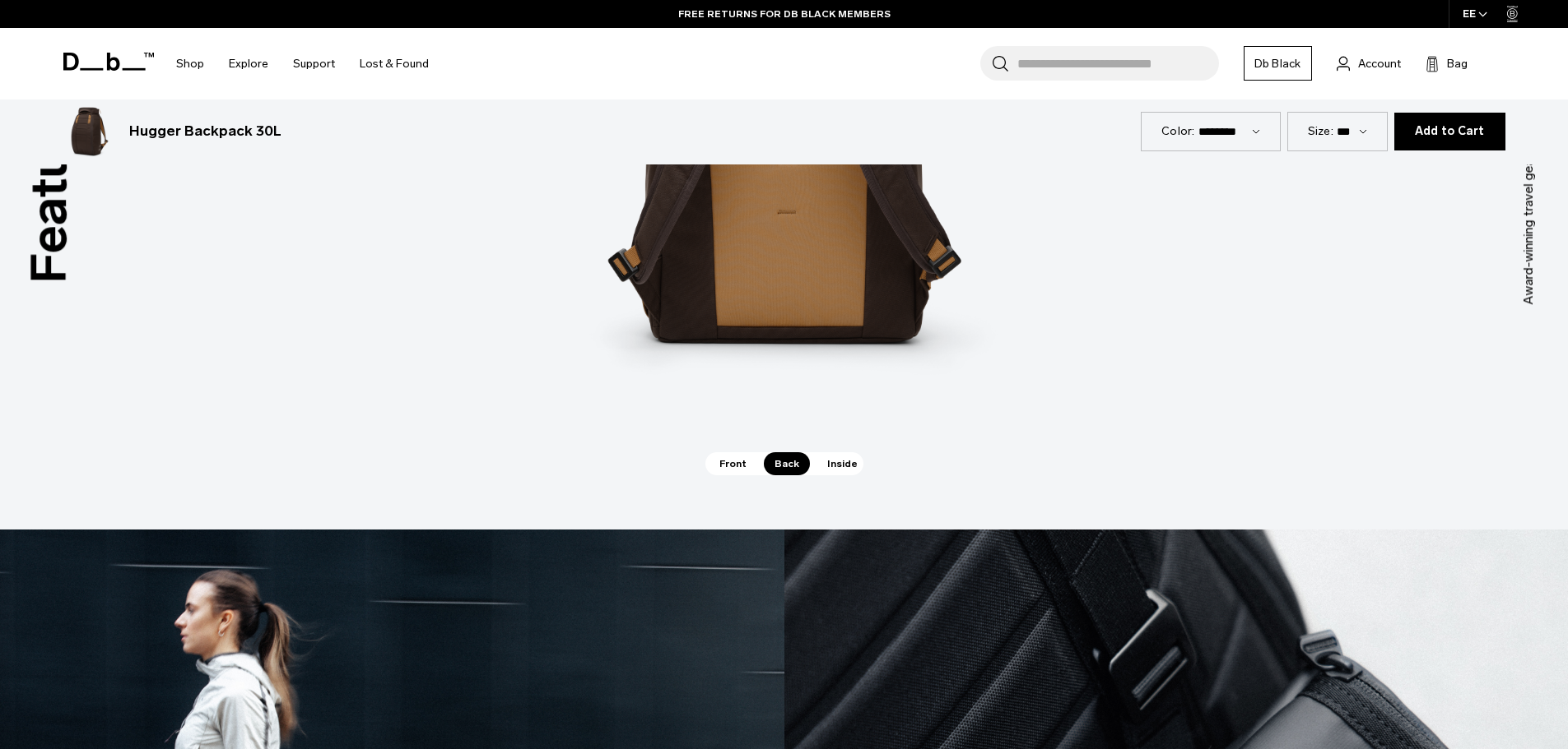
click at [833, 464] on span "Inside" at bounding box center [843, 464] width 52 height 23
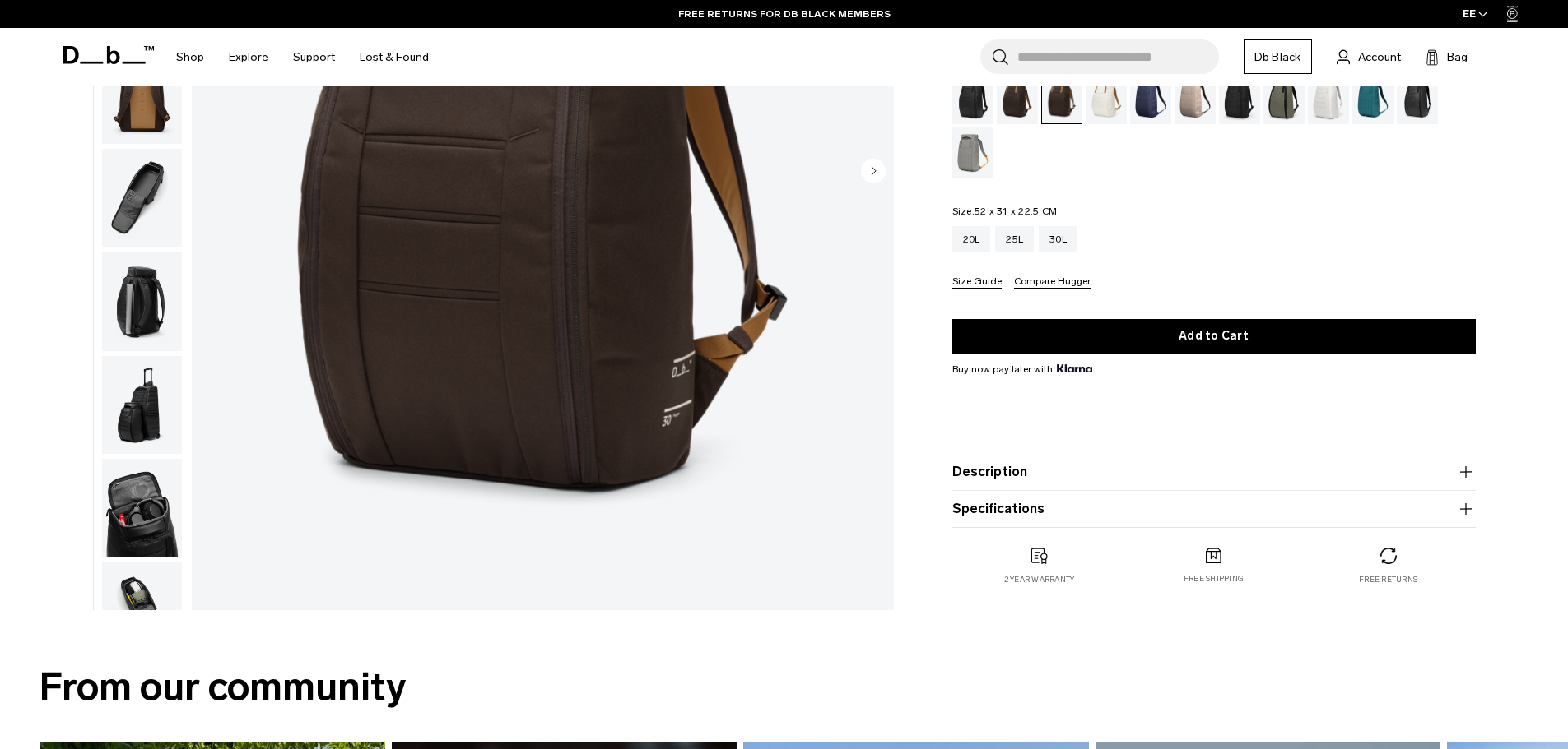
scroll to position [82, 0]
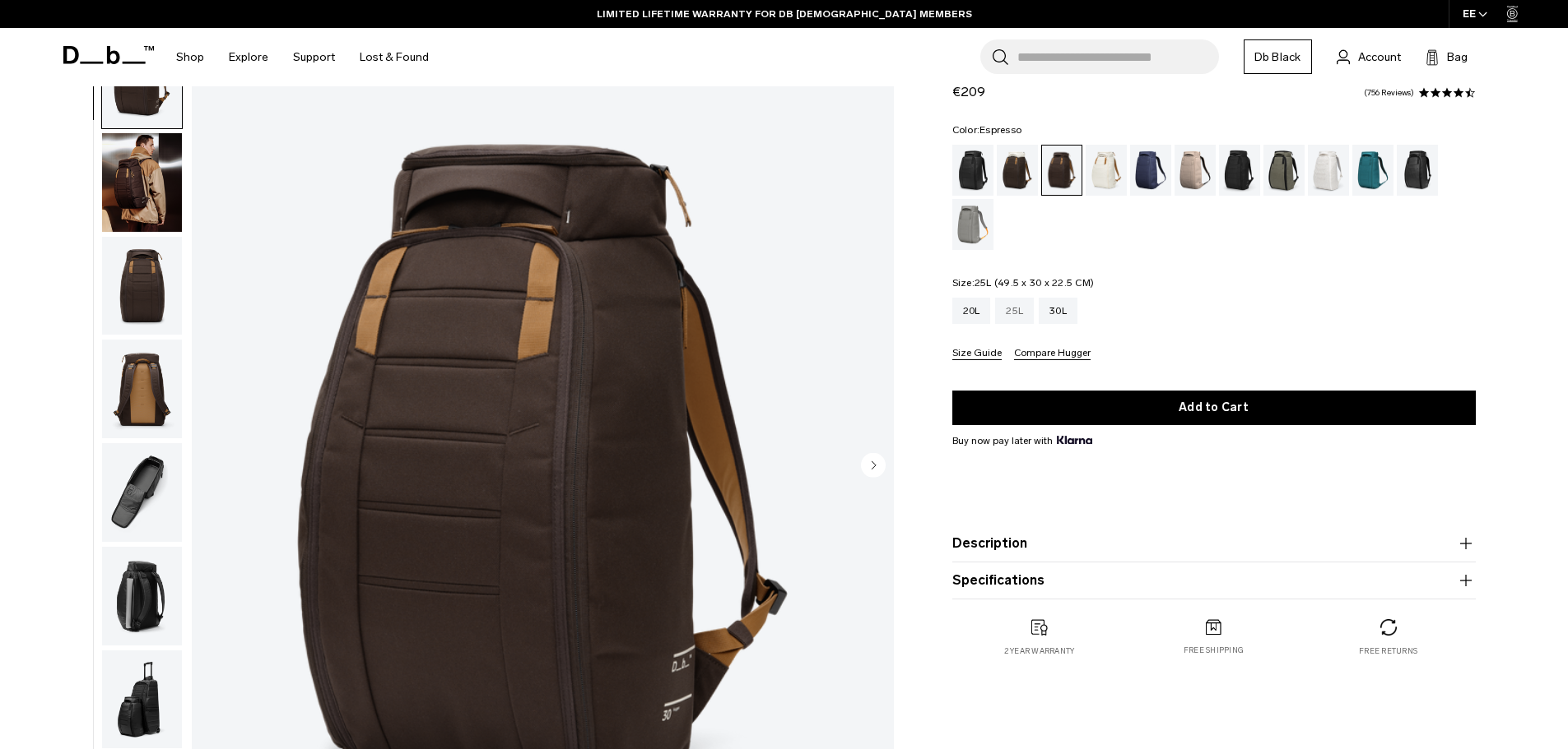
click at [1012, 309] on div "25L" at bounding box center [1014, 311] width 39 height 27
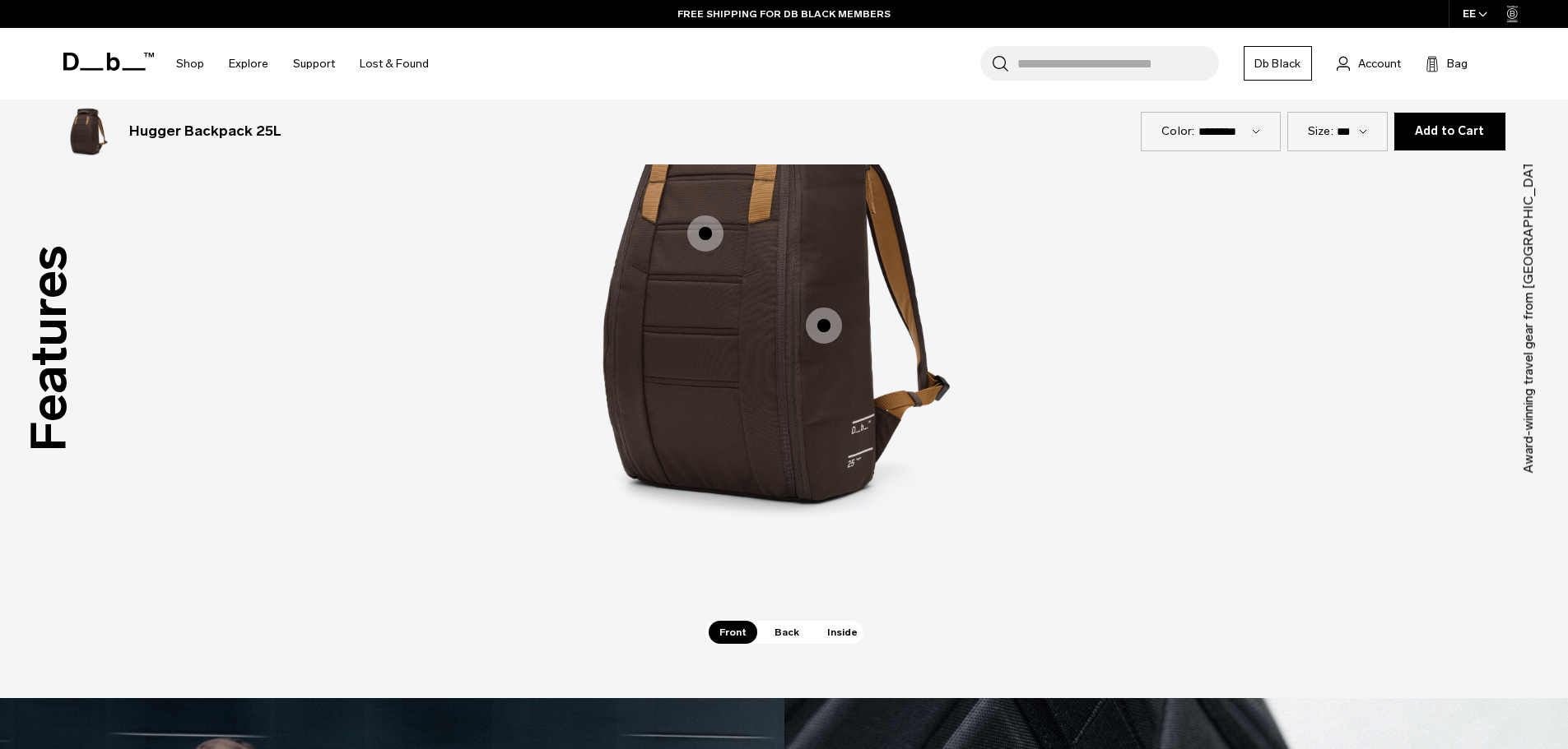
scroll to position [2467, 0]
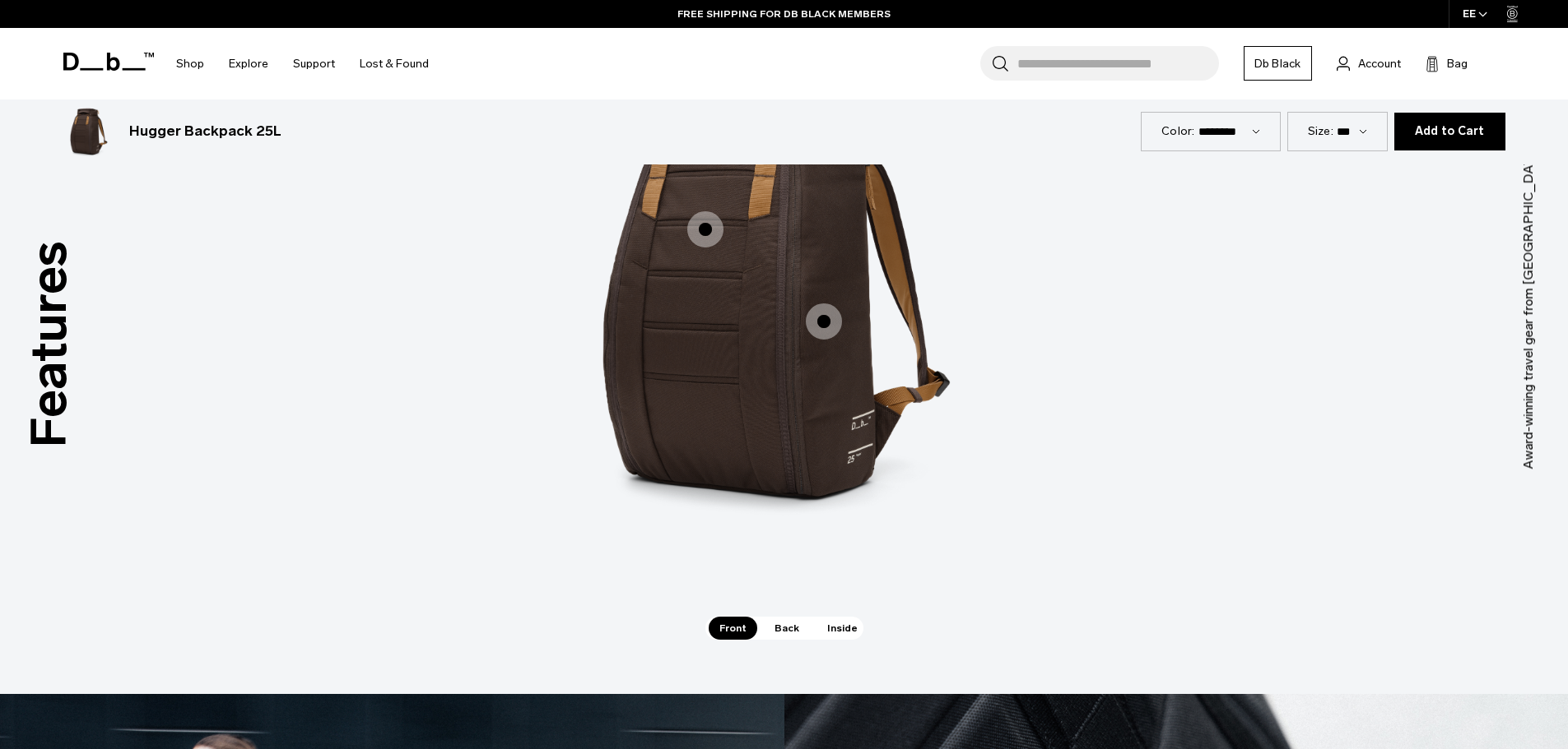
click at [847, 628] on span "Inside" at bounding box center [843, 628] width 52 height 23
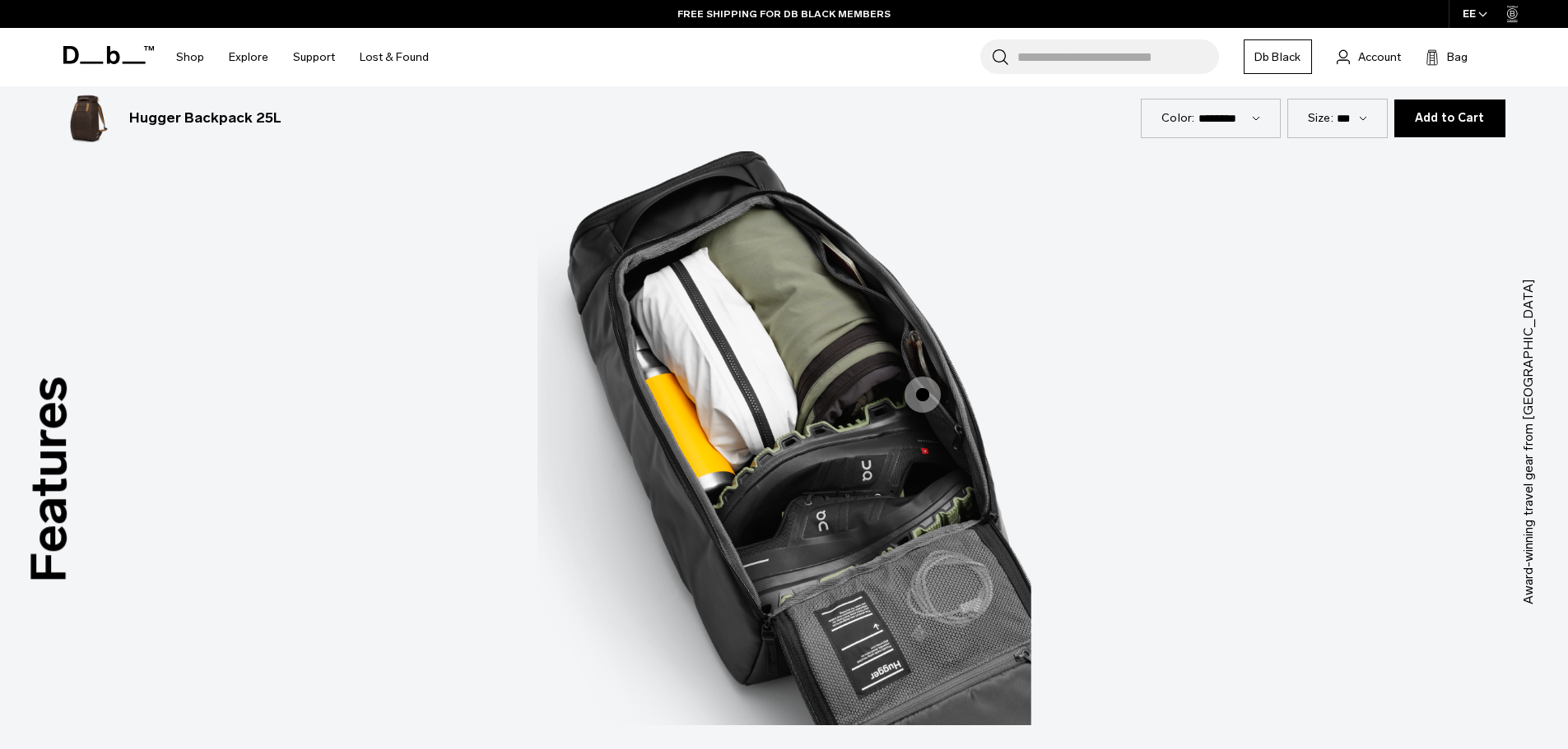
scroll to position [2303, 0]
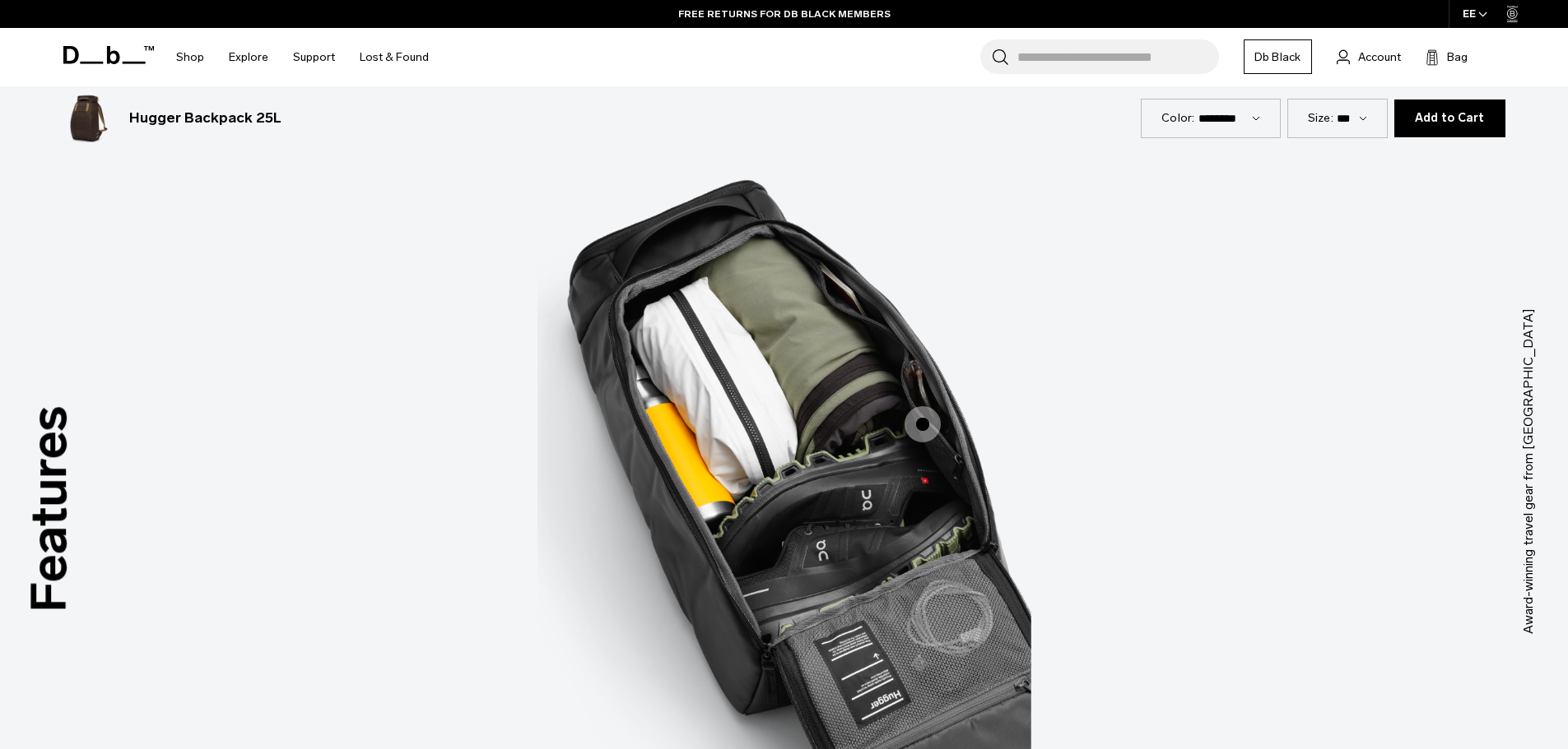
click at [926, 424] on span "3 / 3" at bounding box center [922, 425] width 37 height 37
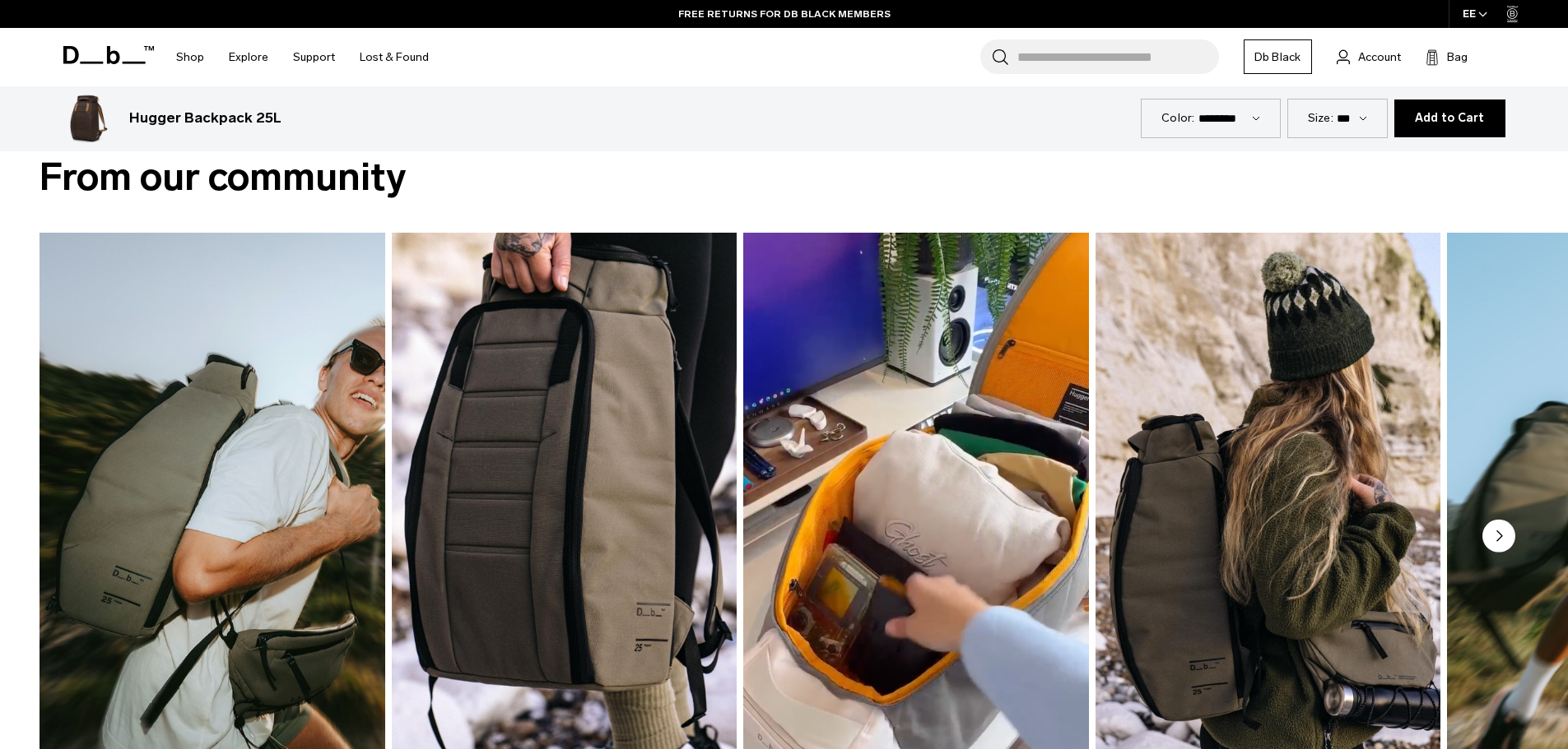
scroll to position [904, 0]
